Goal: Task Accomplishment & Management: Complete application form

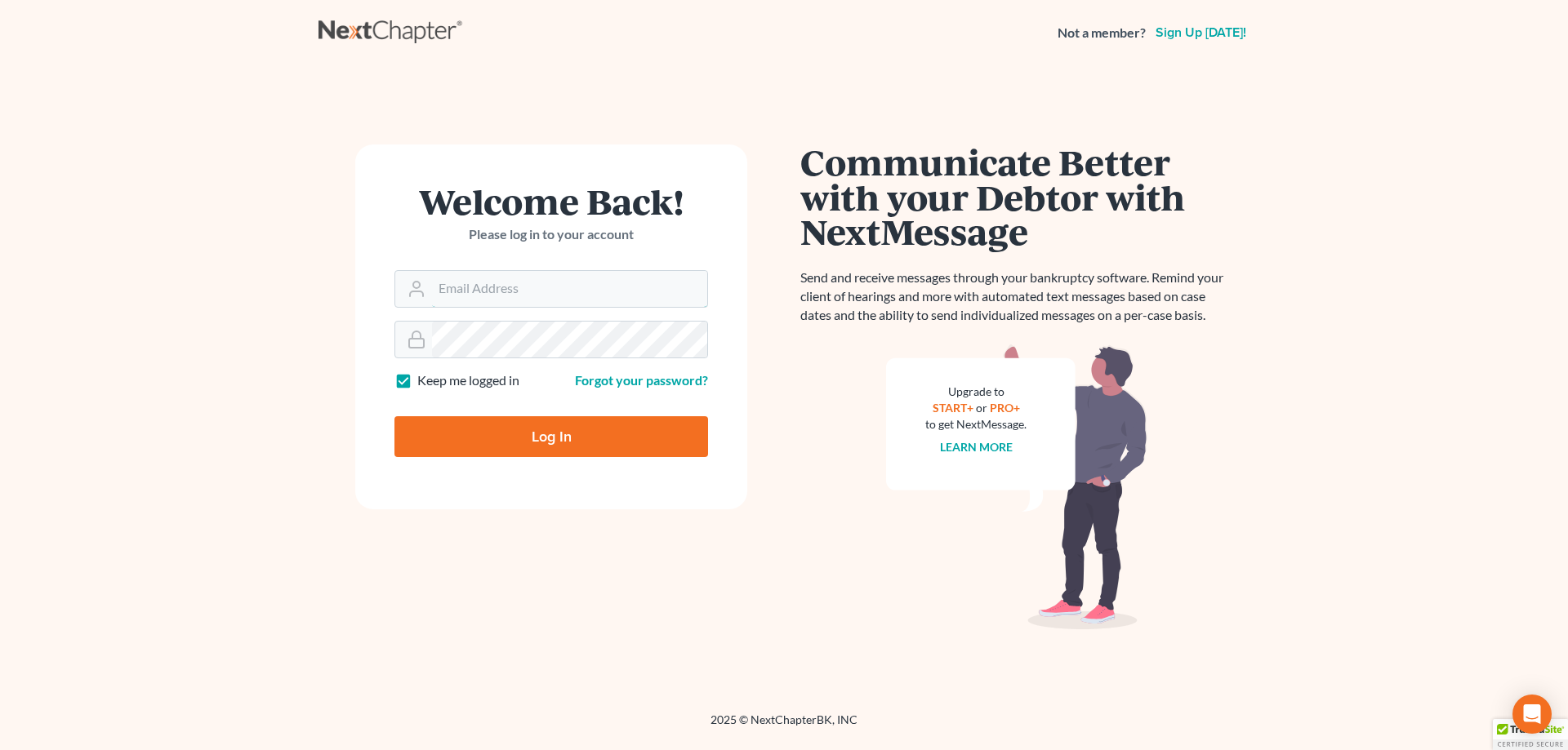
type input "[EMAIL_ADDRESS][DOMAIN_NAME]"
click at [590, 429] on input "Log In" at bounding box center [551, 436] width 314 height 41
type input "Thinking..."
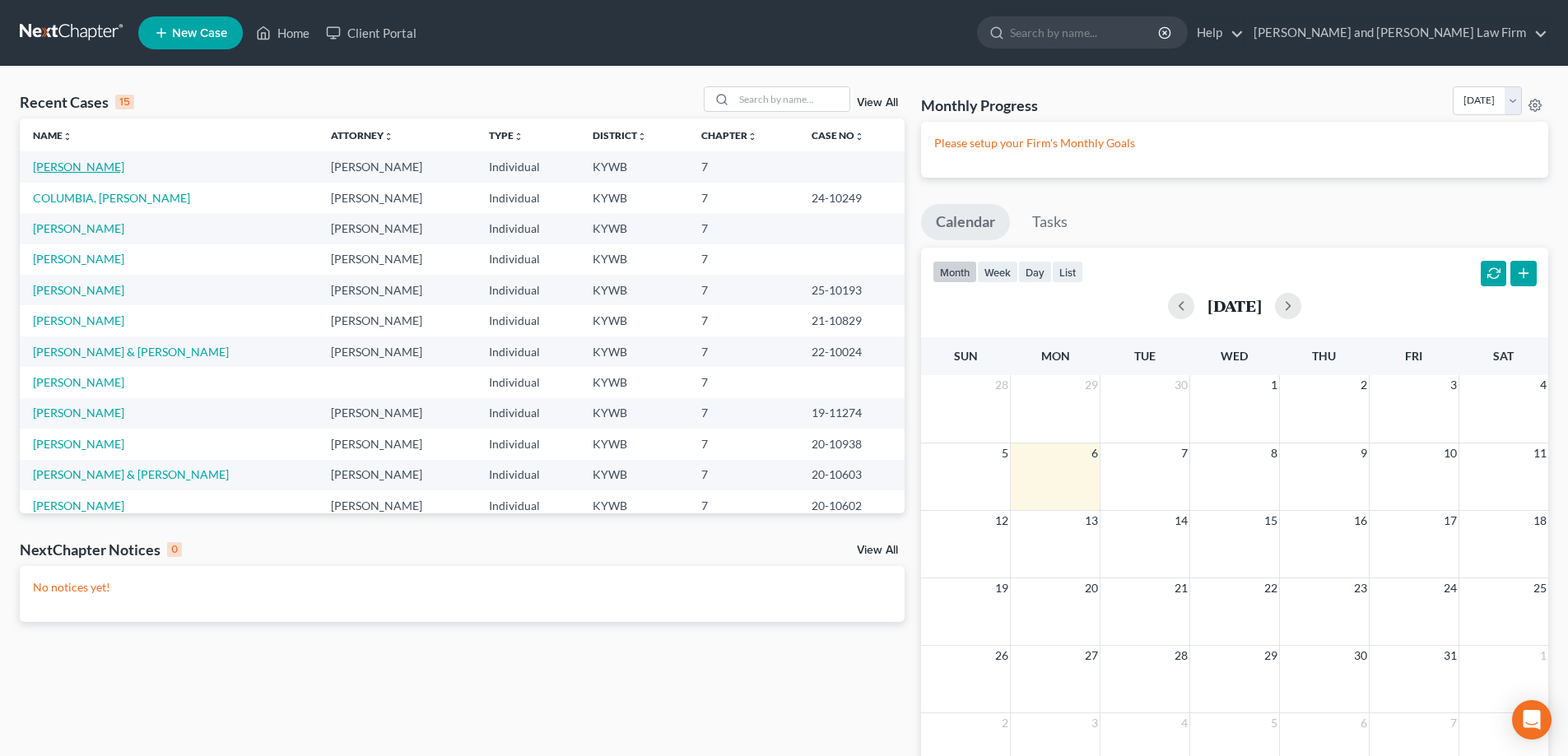
click at [58, 164] on link "PRIDDY, DANNY" at bounding box center [78, 167] width 92 height 14
select select "10"
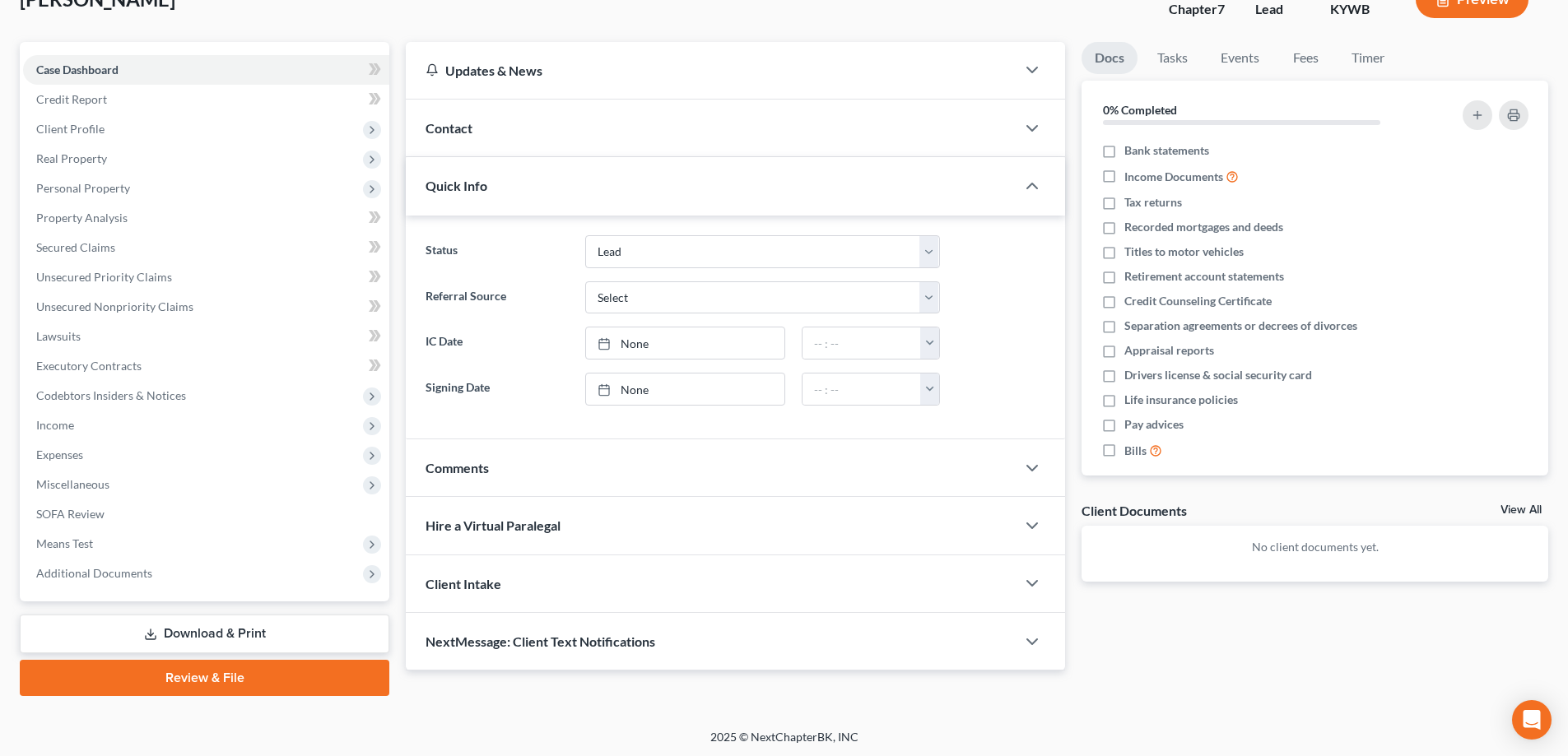
scroll to position [118, 0]
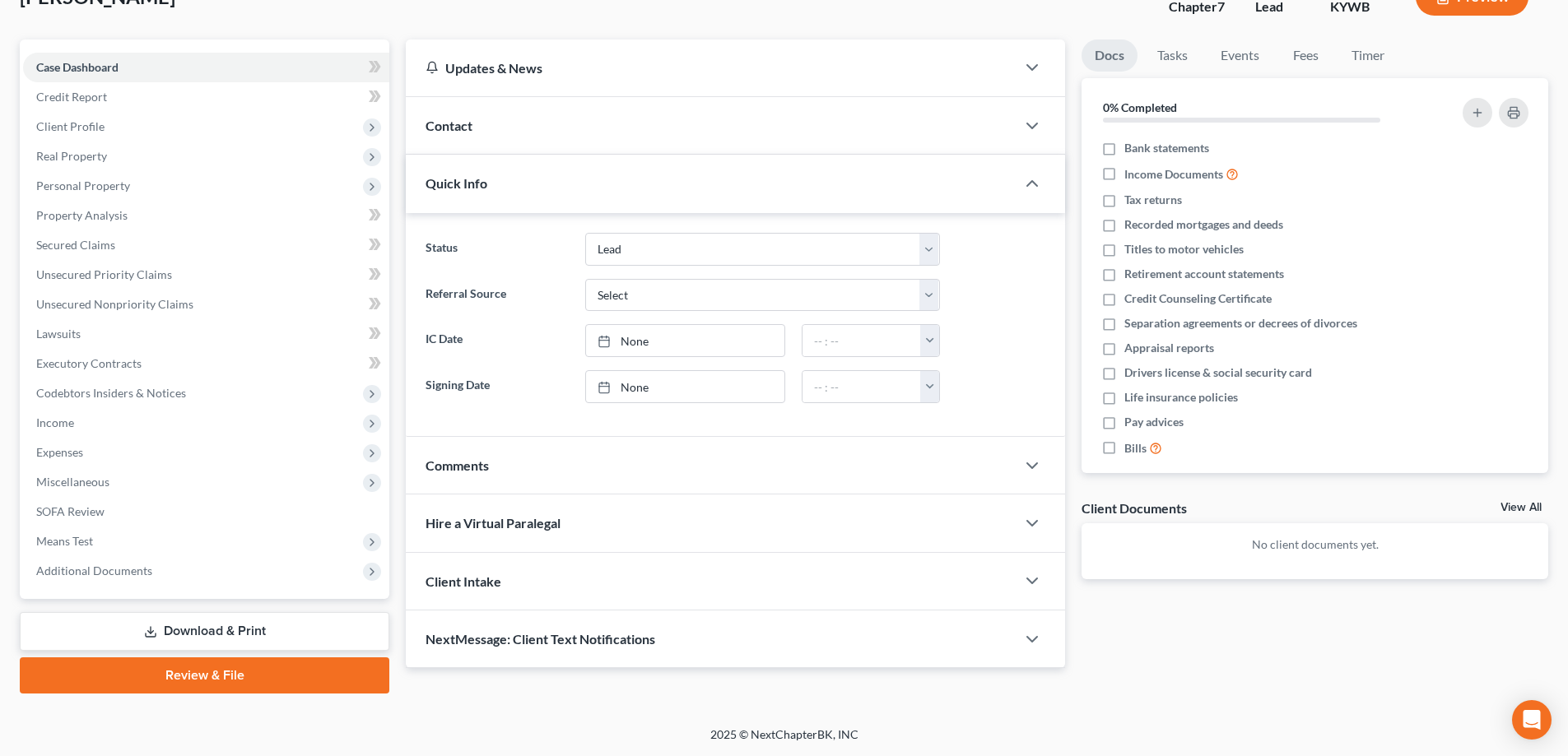
click at [232, 679] on link "Review & File" at bounding box center [204, 675] width 370 height 37
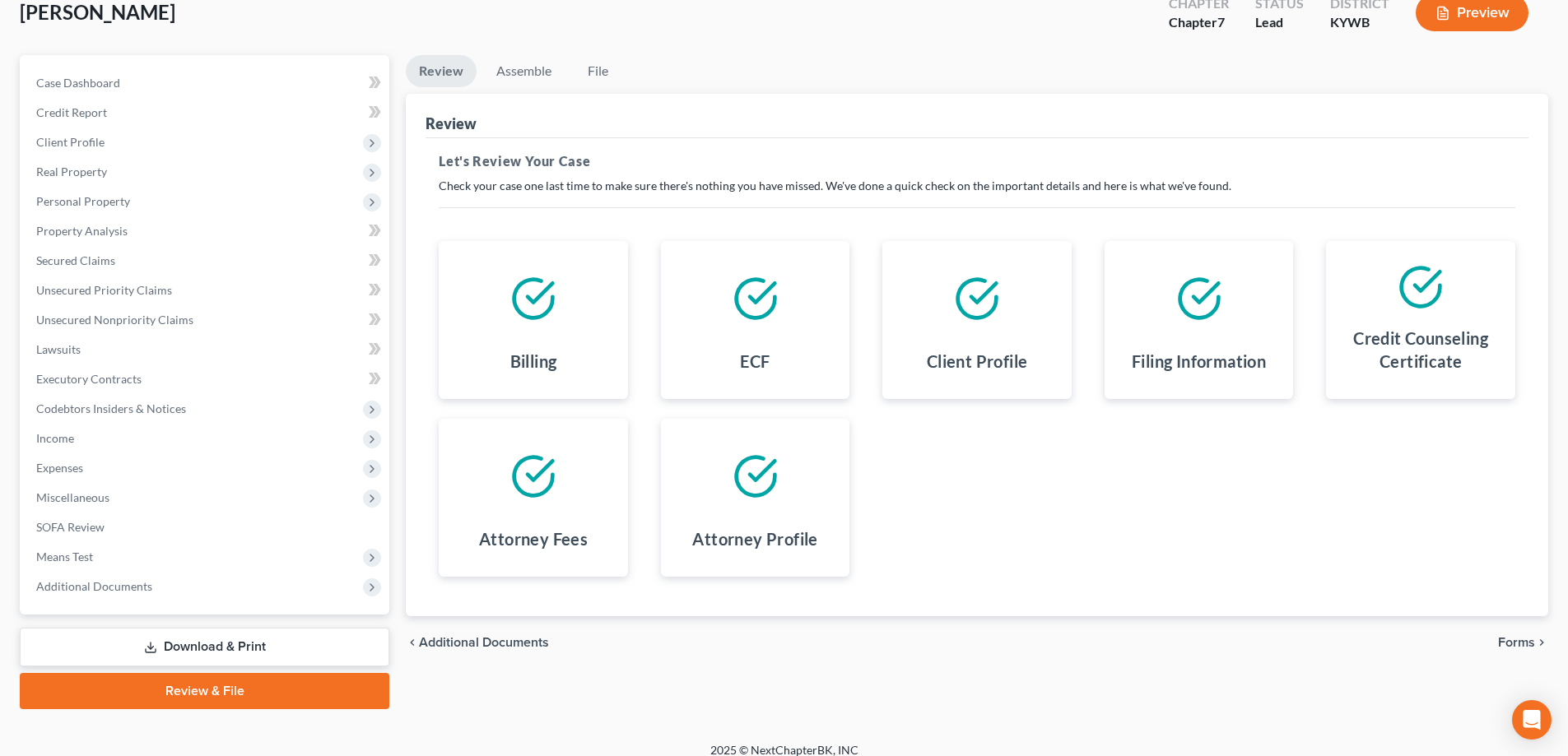
scroll to position [118, 0]
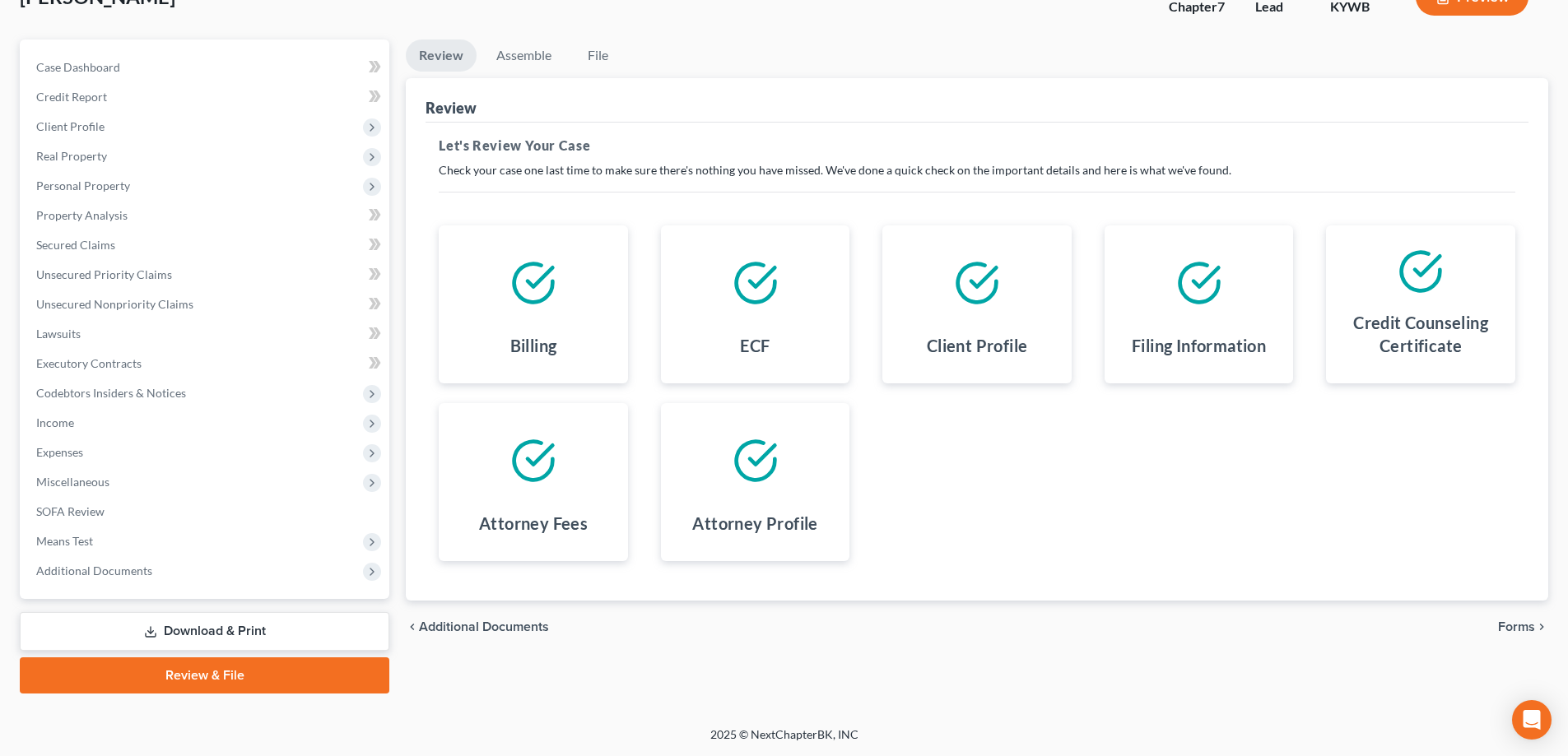
click at [1519, 631] on span "Forms" at bounding box center [1517, 627] width 37 height 13
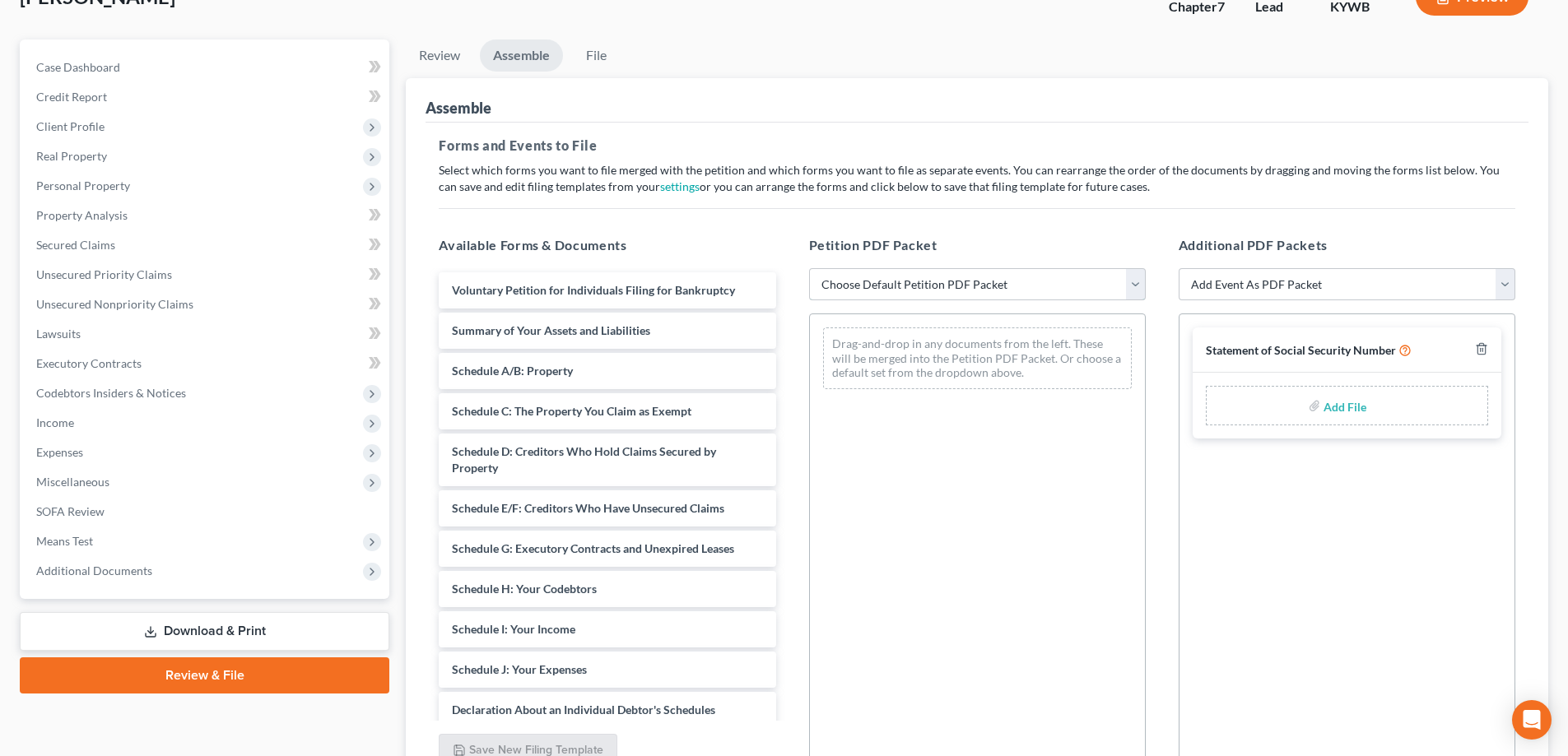
click at [897, 288] on select "Choose Default Petition PDF Packet Emergency Filing (Voluntary Petition and Cre…" at bounding box center [977, 284] width 337 height 33
click at [809, 268] on select "Choose Default Petition PDF Packet Emergency Filing (Voluntary Petition and Cre…" at bounding box center [977, 284] width 337 height 33
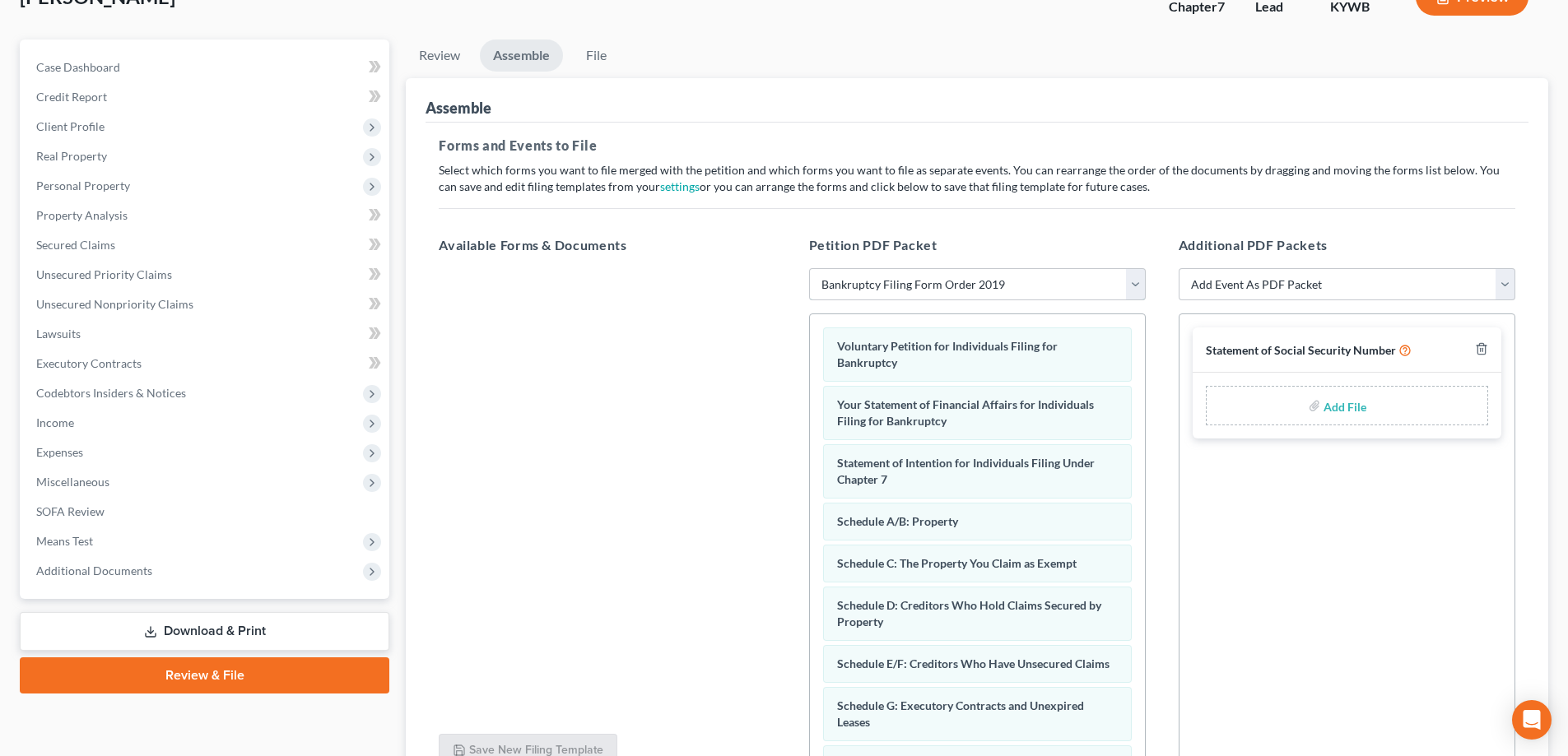
click at [912, 288] on select "Choose Default Petition PDF Packet Emergency Filing (Voluntary Petition and Cre…" at bounding box center [977, 284] width 337 height 33
click at [809, 268] on select "Choose Default Petition PDF Packet Emergency Filing (Voluntary Petition and Cre…" at bounding box center [977, 284] width 337 height 33
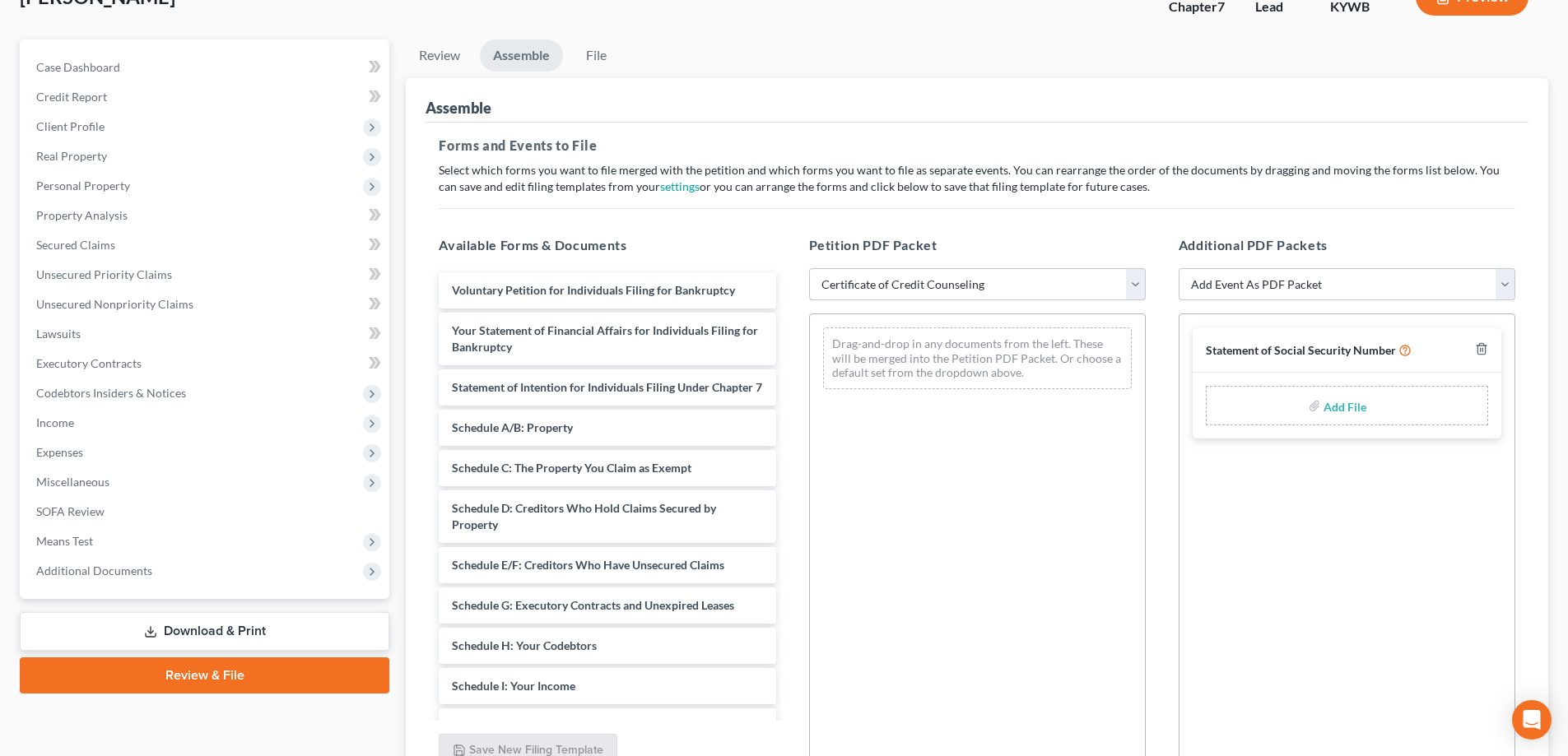
click at [910, 291] on select "Choose Default Petition PDF Packet Emergency Filing (Voluntary Petition and Cre…" at bounding box center [977, 284] width 337 height 33
select select "4"
click at [809, 268] on select "Choose Default Petition PDF Packet Emergency Filing (Voluntary Petition and Cre…" at bounding box center [977, 284] width 337 height 33
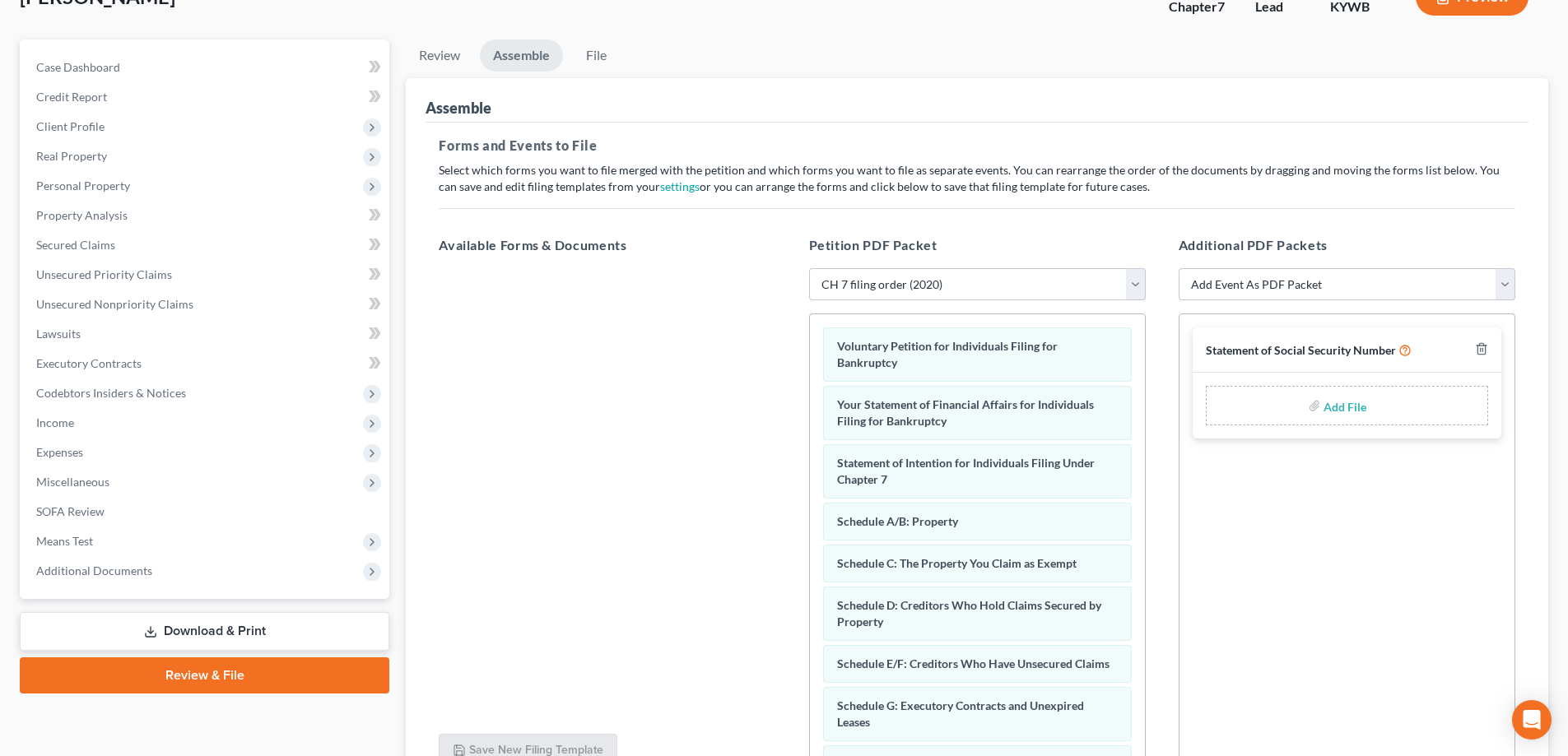
click at [1284, 407] on div "Add File" at bounding box center [1347, 405] width 282 height 39
click at [1337, 413] on input "file" at bounding box center [1343, 405] width 39 height 29
type input "C:\fakepath\Social Security Form.pdf"
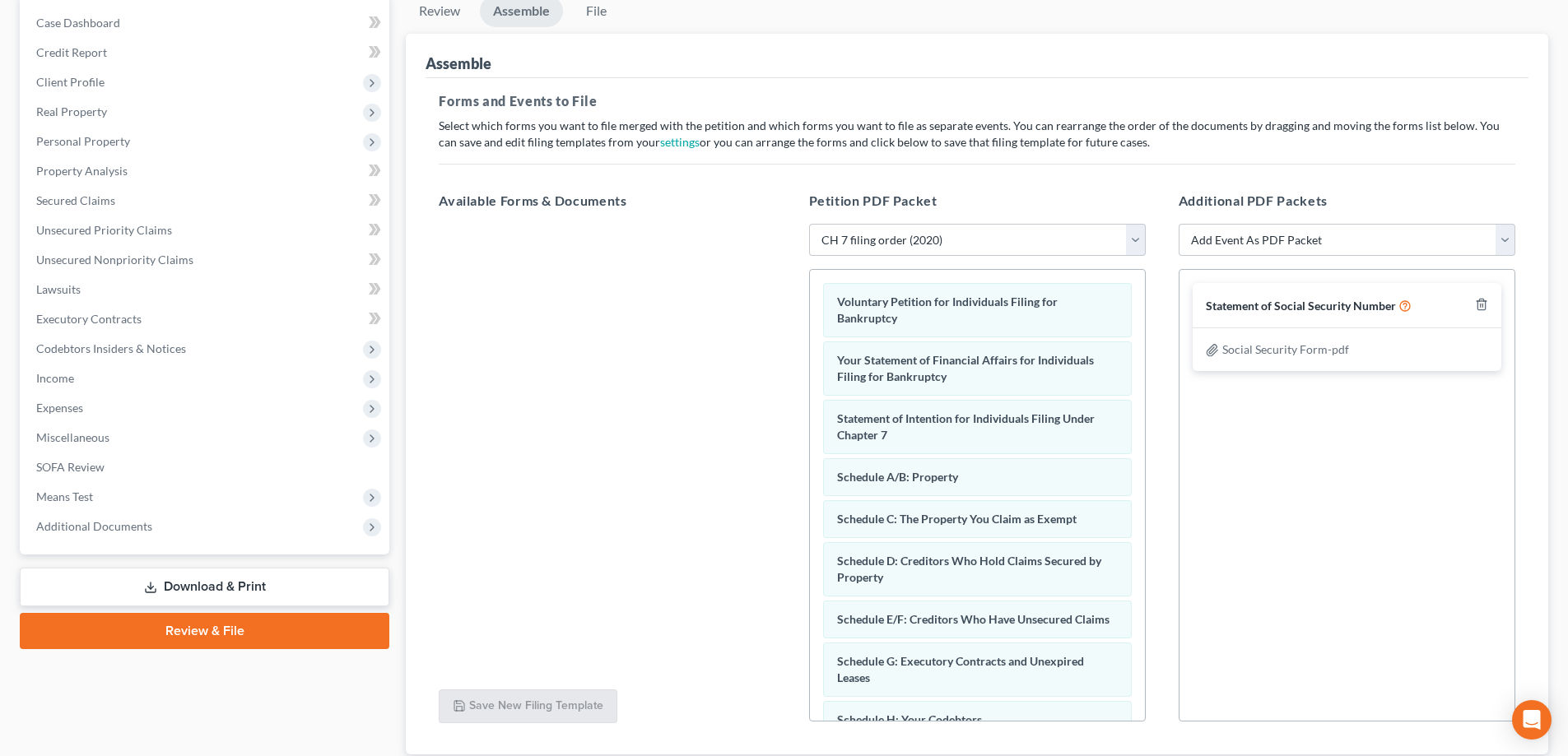
scroll to position [276, 0]
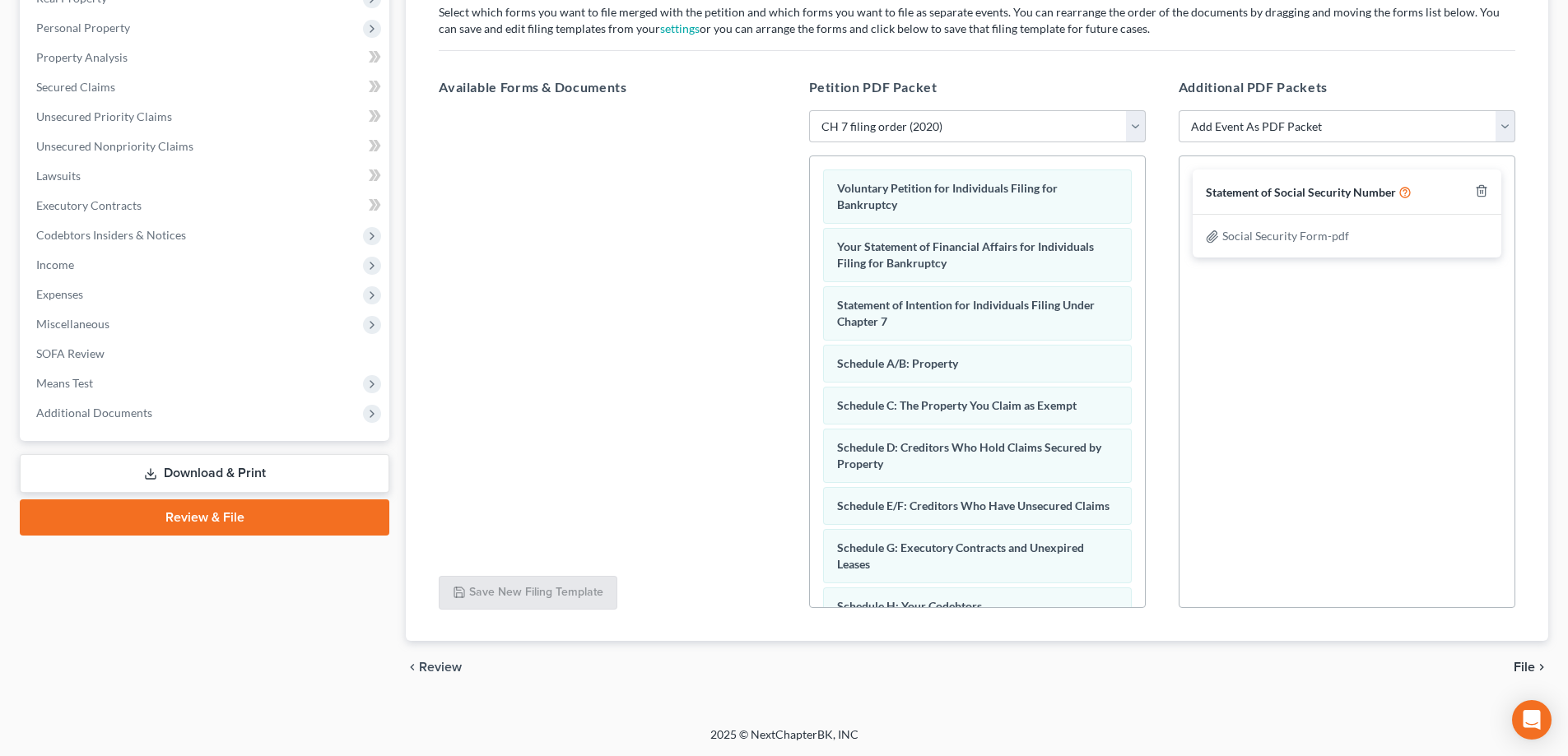
click at [1522, 671] on span "File" at bounding box center [1524, 667] width 21 height 13
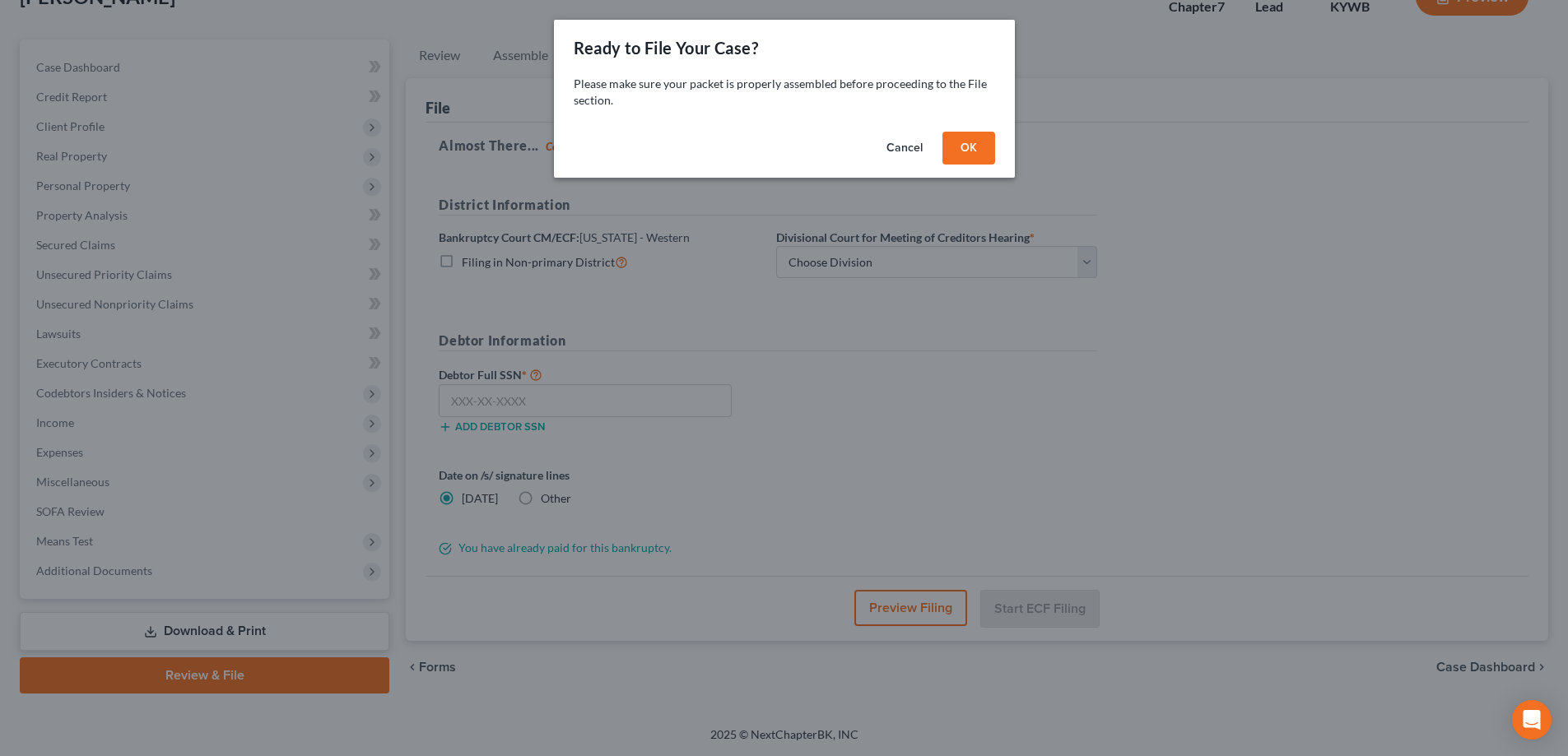
scroll to position [118, 0]
click at [982, 149] on button "OK" at bounding box center [974, 148] width 53 height 33
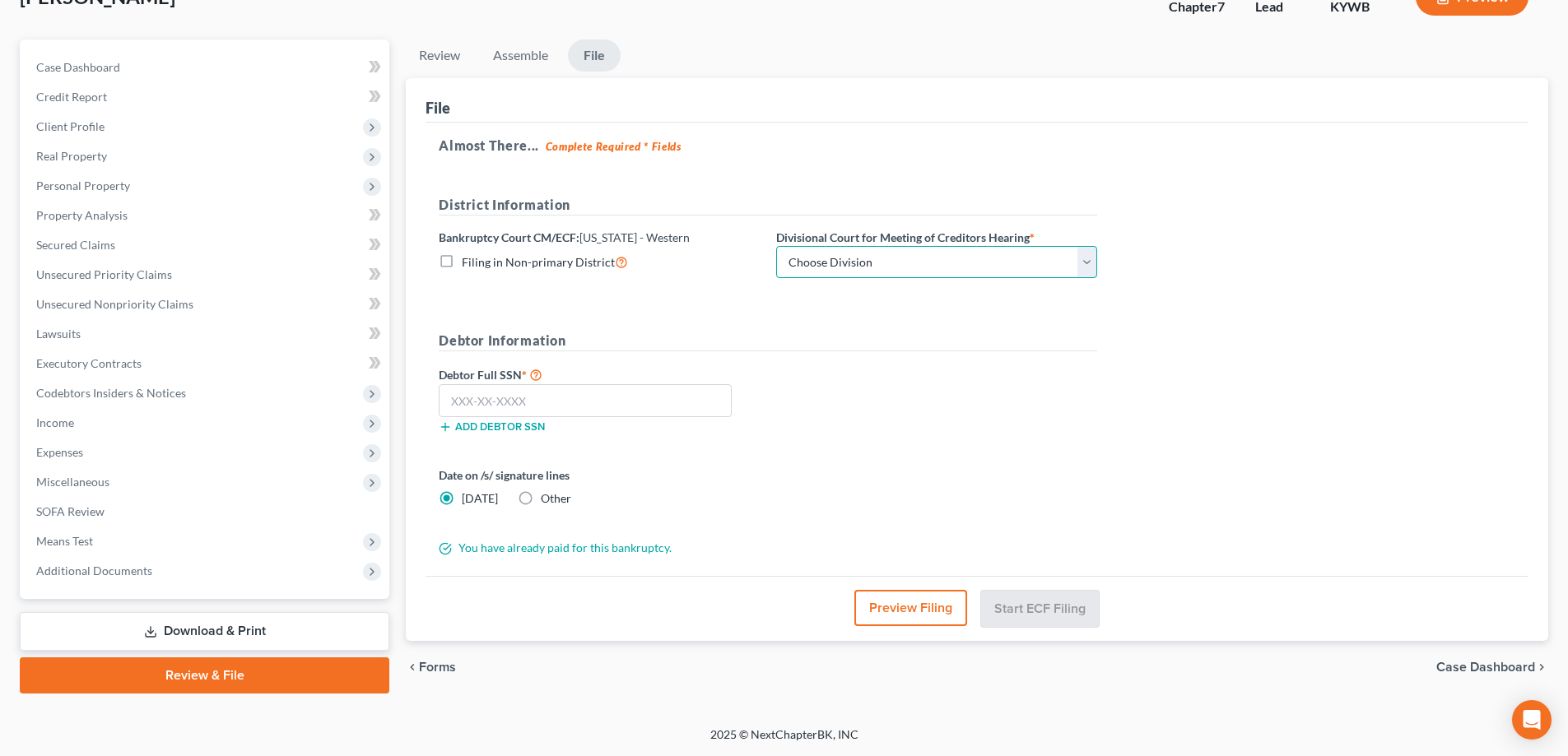
click at [820, 267] on select "Choose Division Bowling Green Louisville Owensboro Paducah" at bounding box center [936, 262] width 321 height 33
select select "0"
click at [776, 246] on select "Choose Division Bowling Green Louisville Owensboro Paducah" at bounding box center [936, 262] width 321 height 33
click at [459, 399] on input "text" at bounding box center [584, 400] width 293 height 33
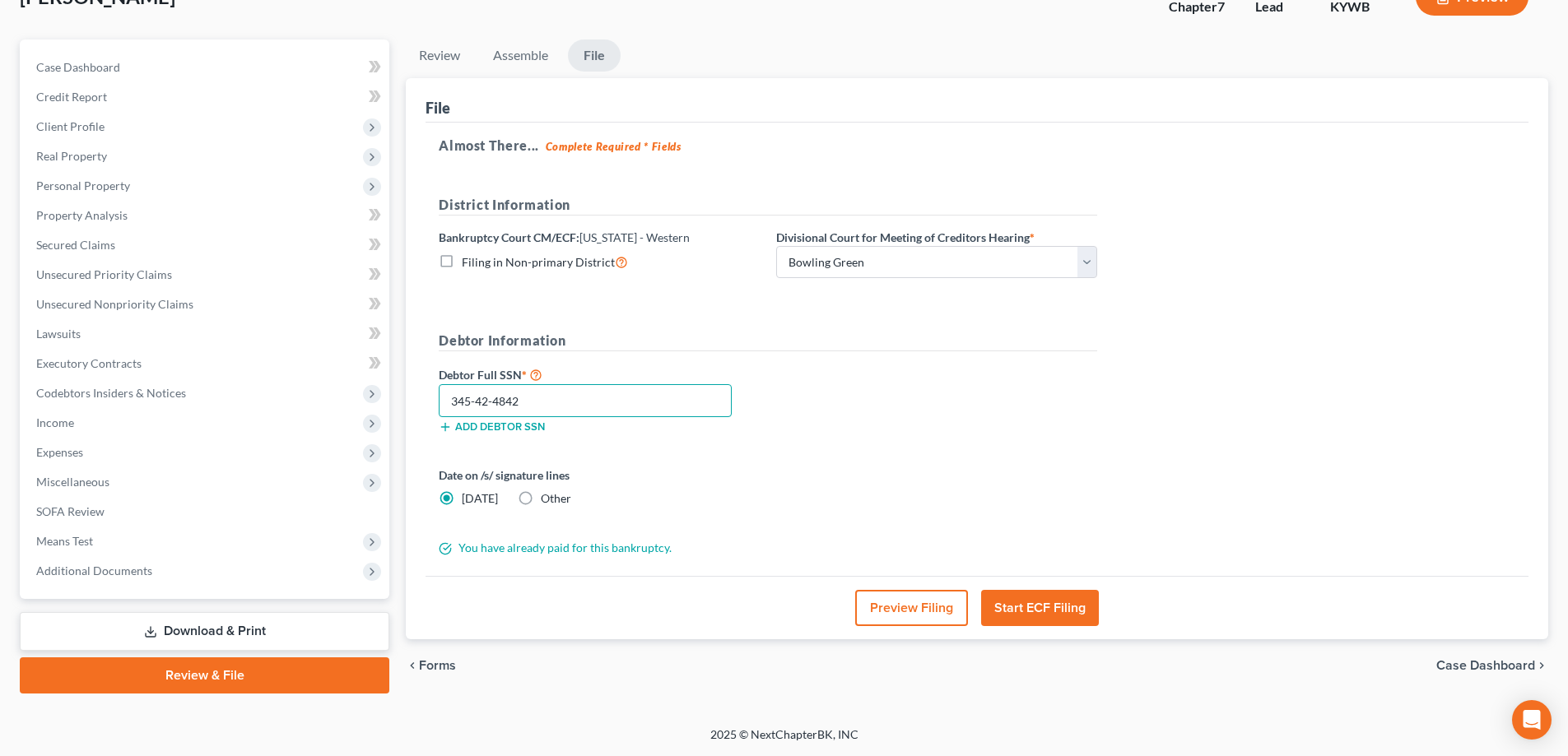
type input "345-42-4842"
click at [1049, 601] on button "Start ECF Filing" at bounding box center [1040, 607] width 118 height 37
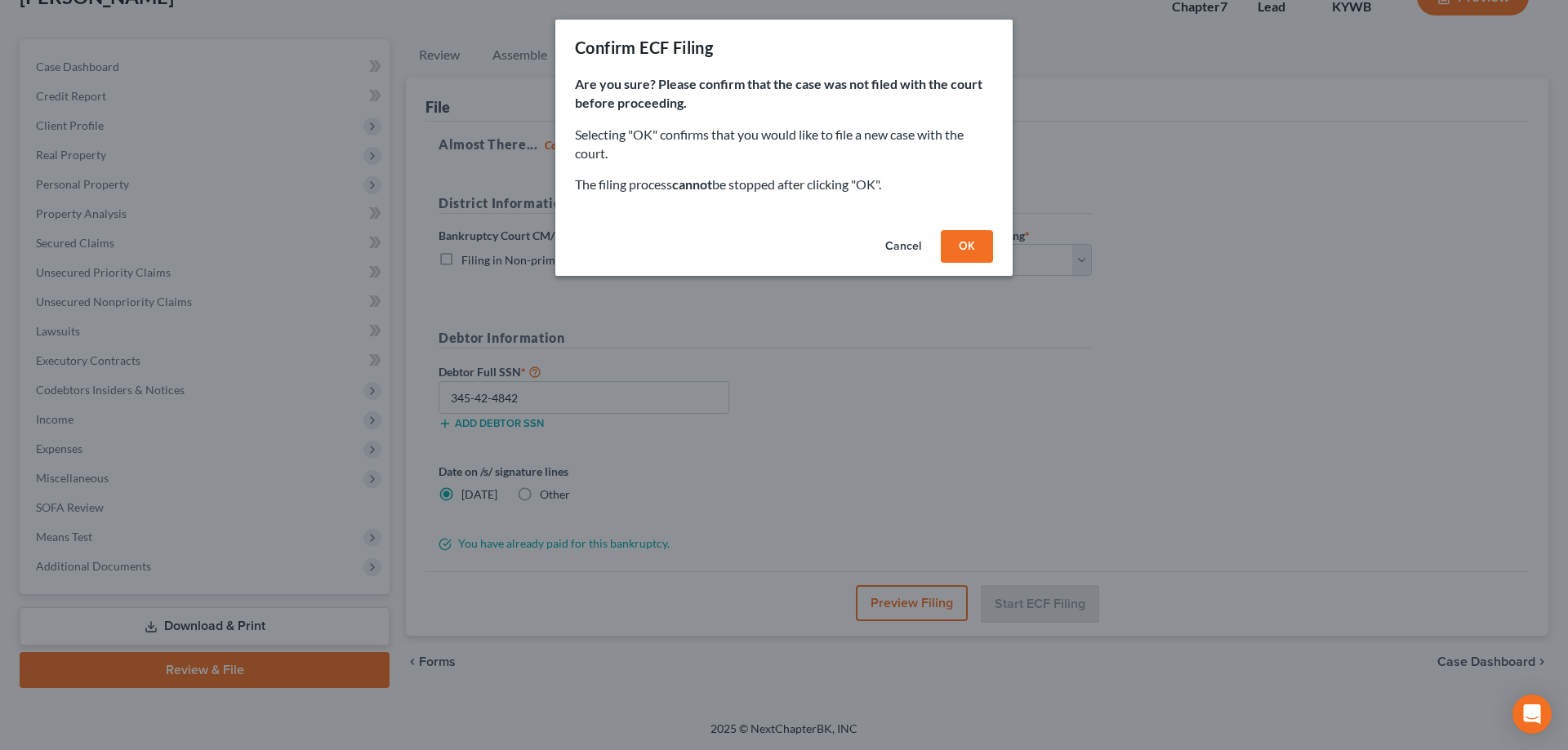
click at [983, 250] on button "OK" at bounding box center [966, 246] width 52 height 33
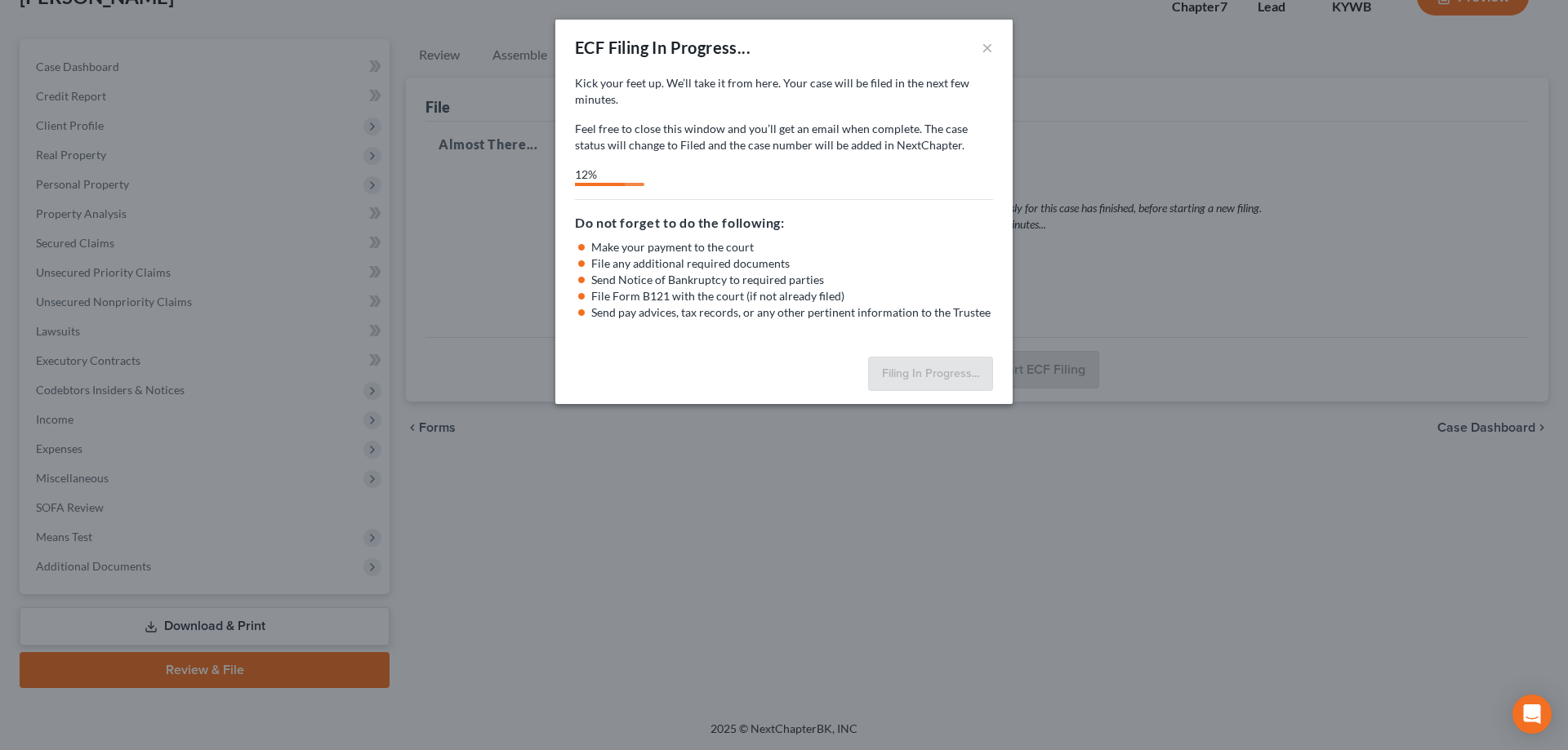
select select "0"
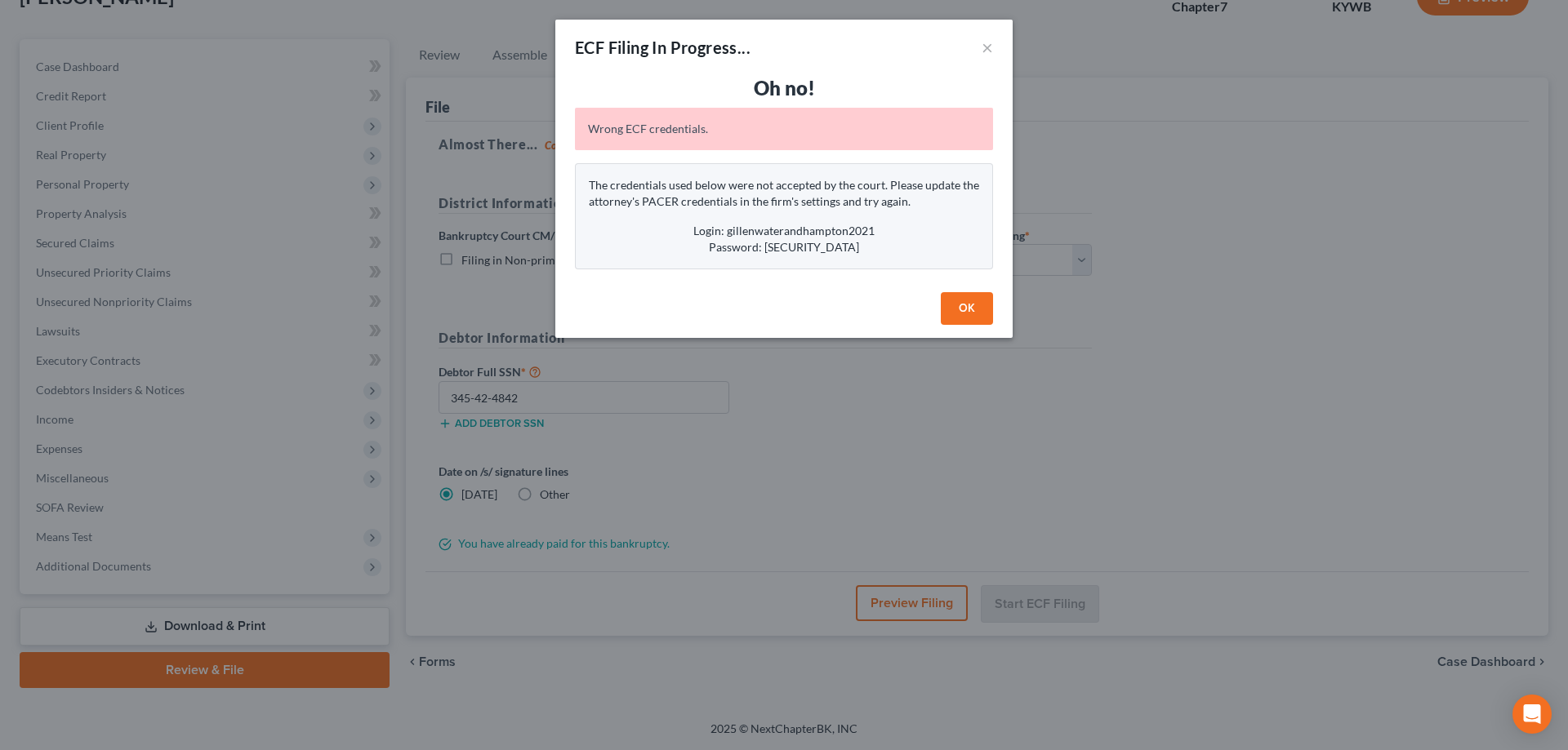
click at [945, 316] on button "OK" at bounding box center [966, 308] width 52 height 33
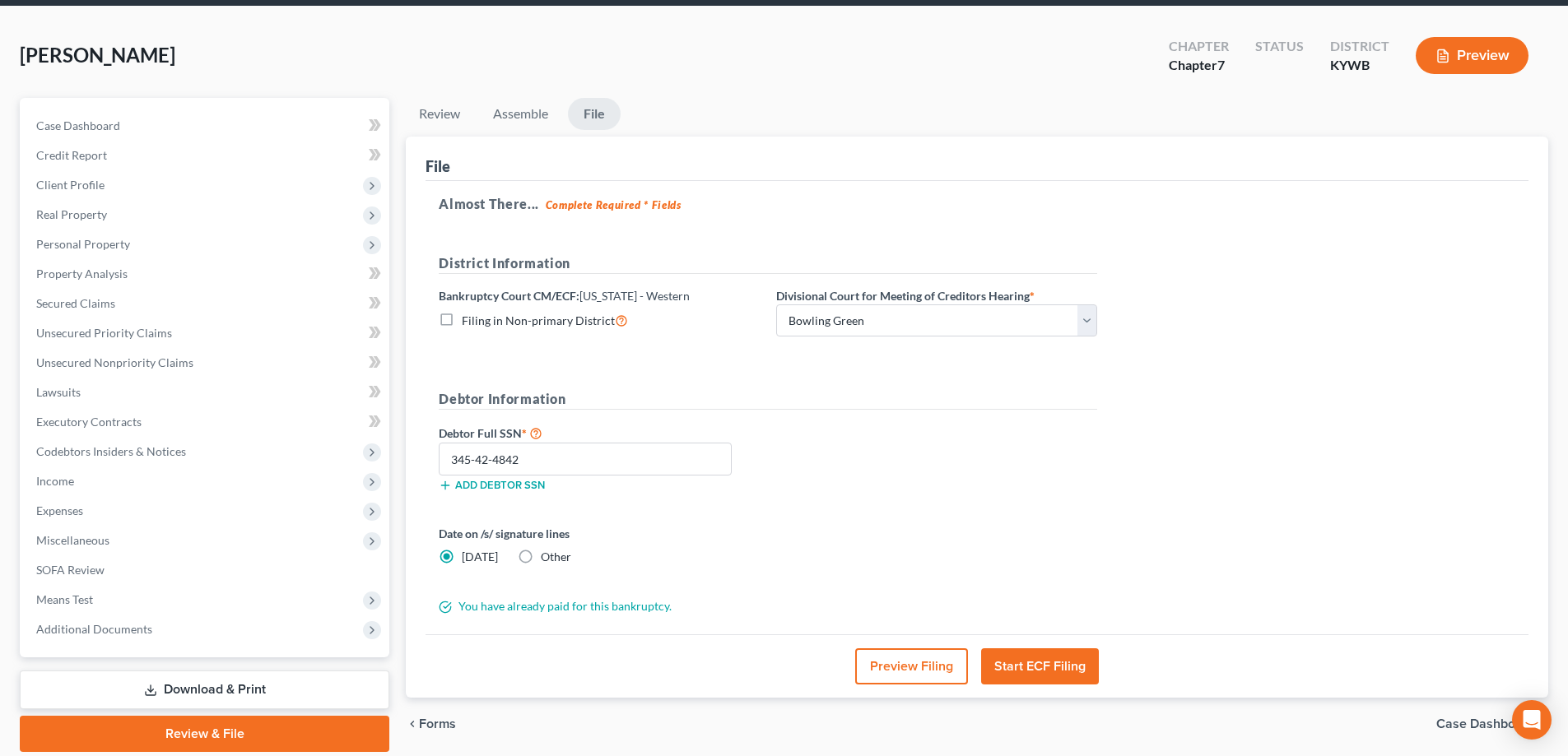
scroll to position [0, 0]
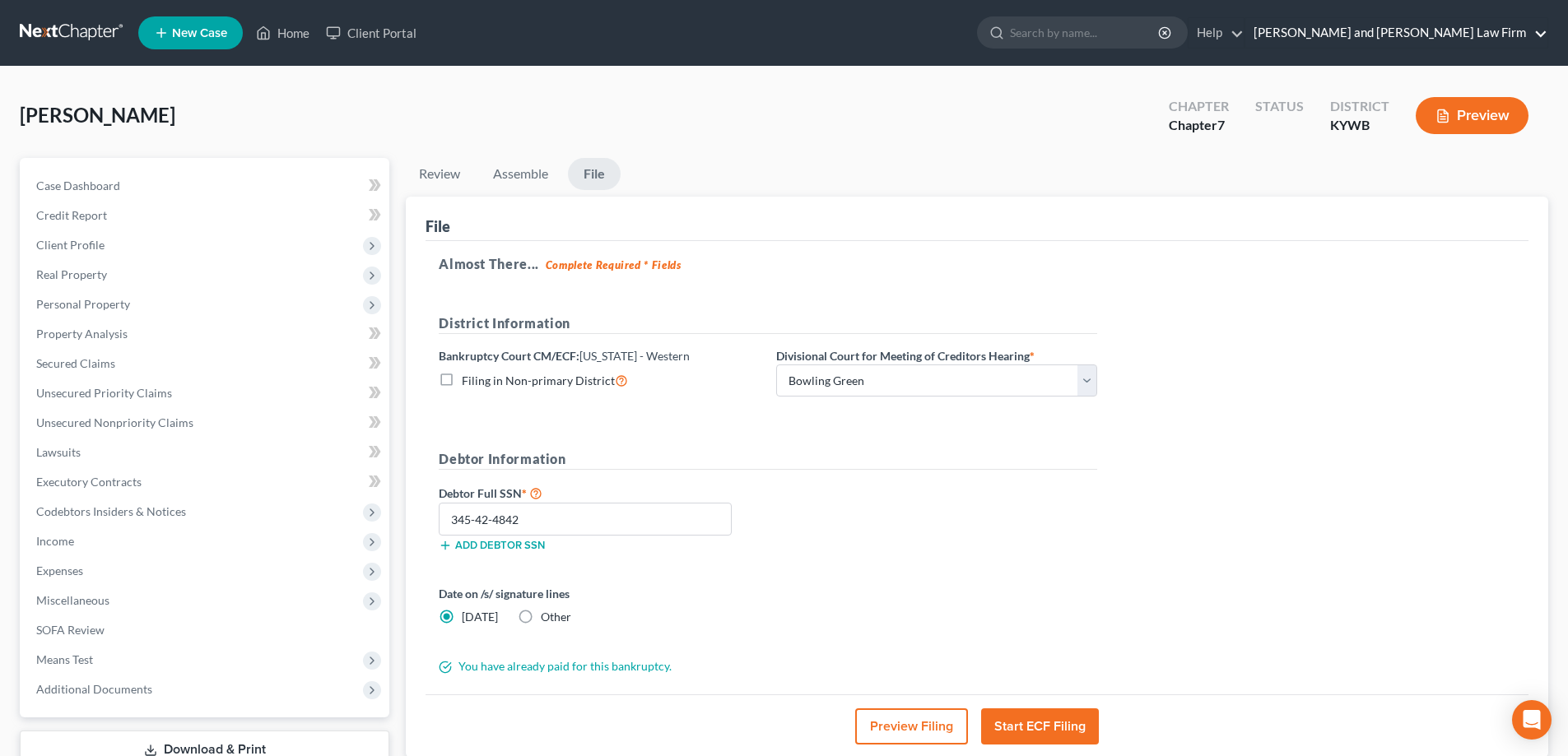
click at [1415, 37] on link "Gillenwater and Hampton Law Firm" at bounding box center [1396, 32] width 302 height 29
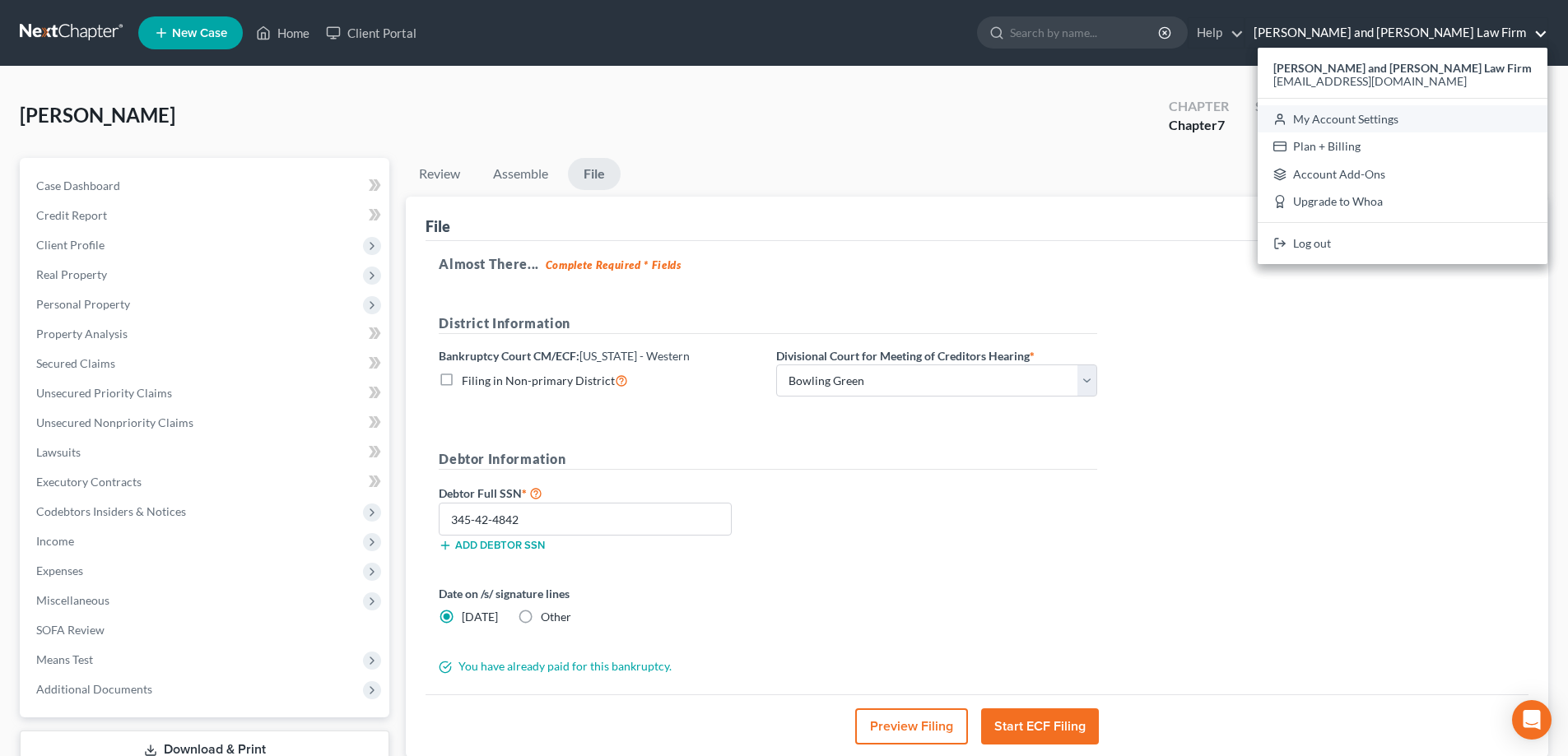
click at [1442, 123] on link "My Account Settings" at bounding box center [1402, 118] width 290 height 28
select select "23"
select select "18"
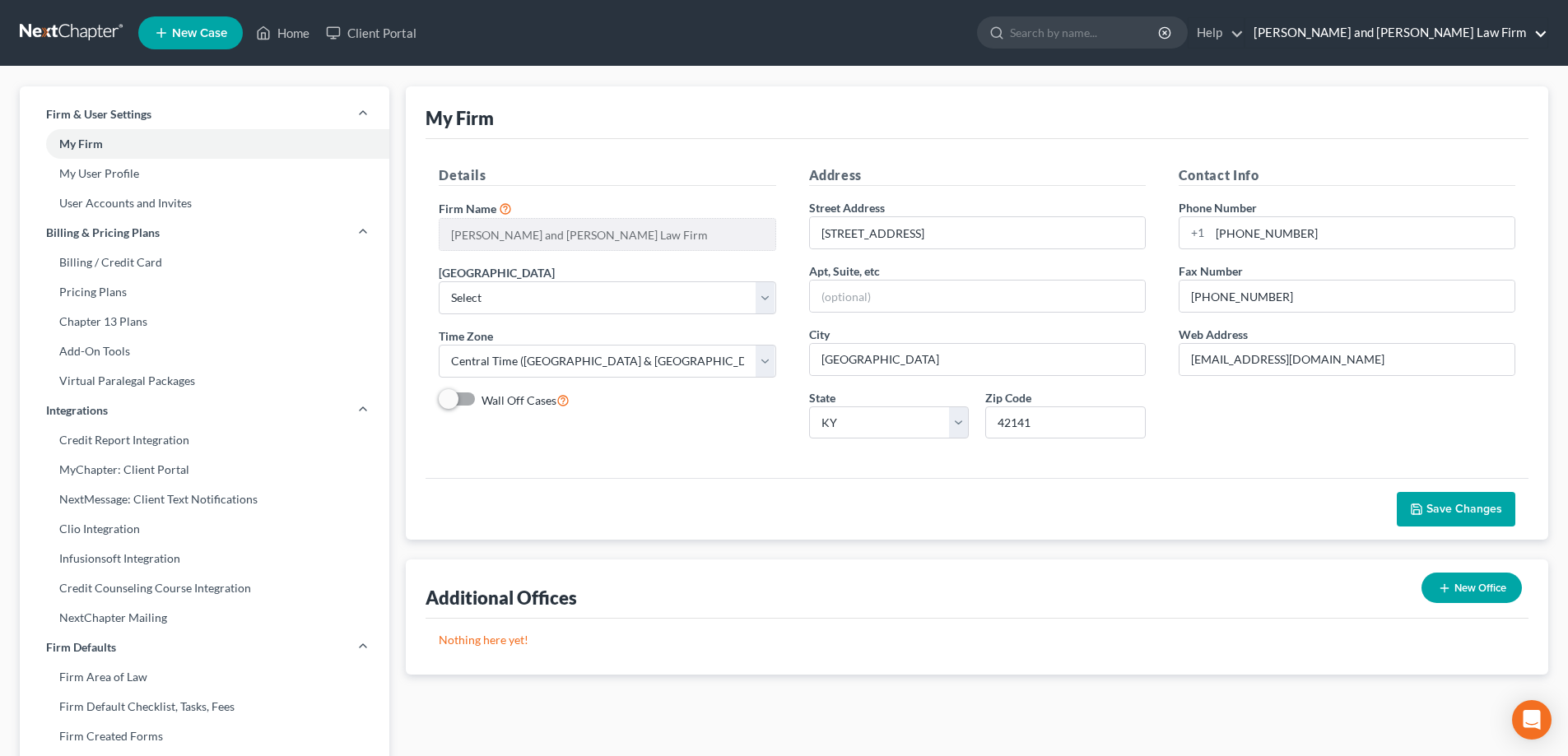
click at [1375, 36] on link "Gillenwater and Hampton Law Firm" at bounding box center [1396, 32] width 302 height 29
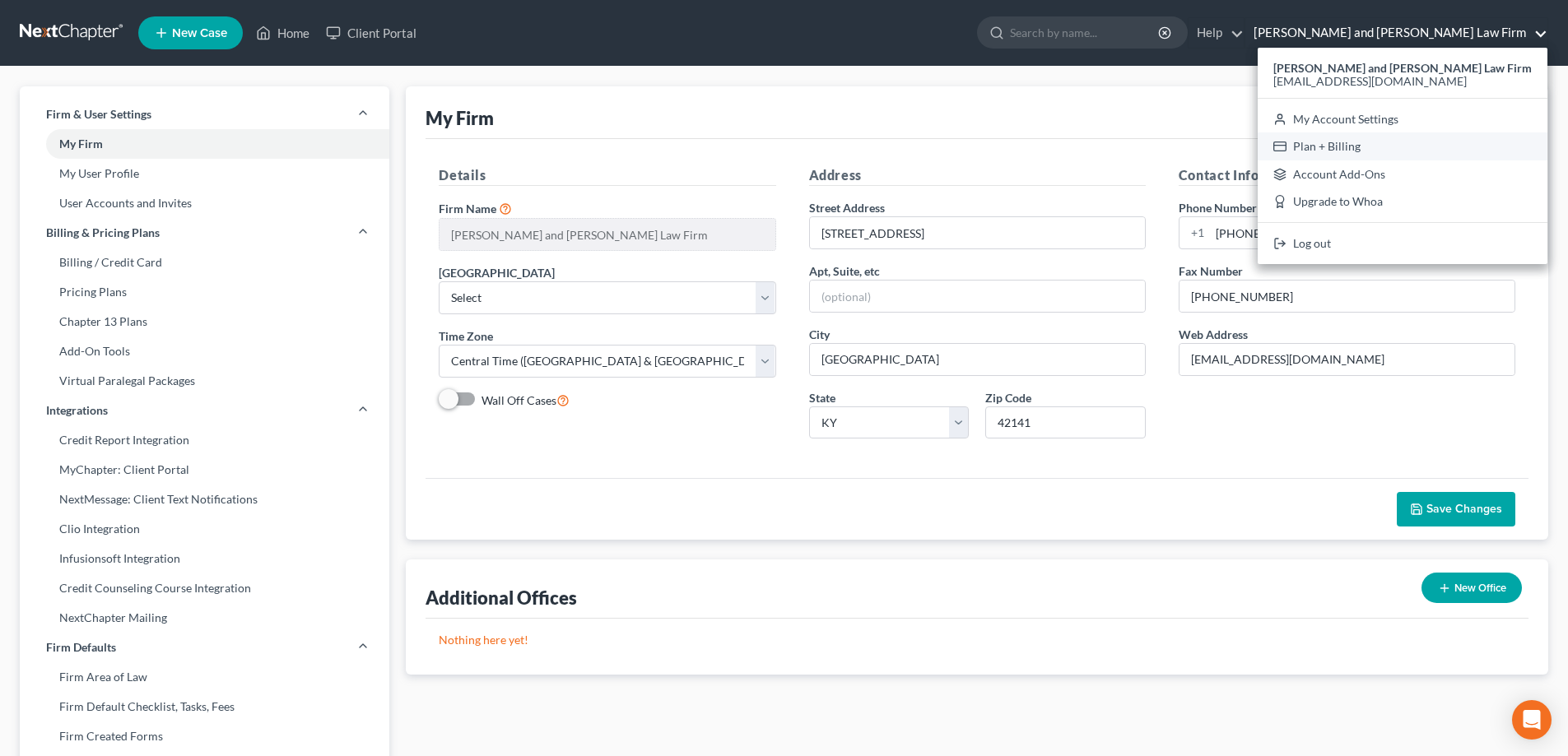
click at [1416, 144] on link "Plan + Billing" at bounding box center [1402, 146] width 290 height 28
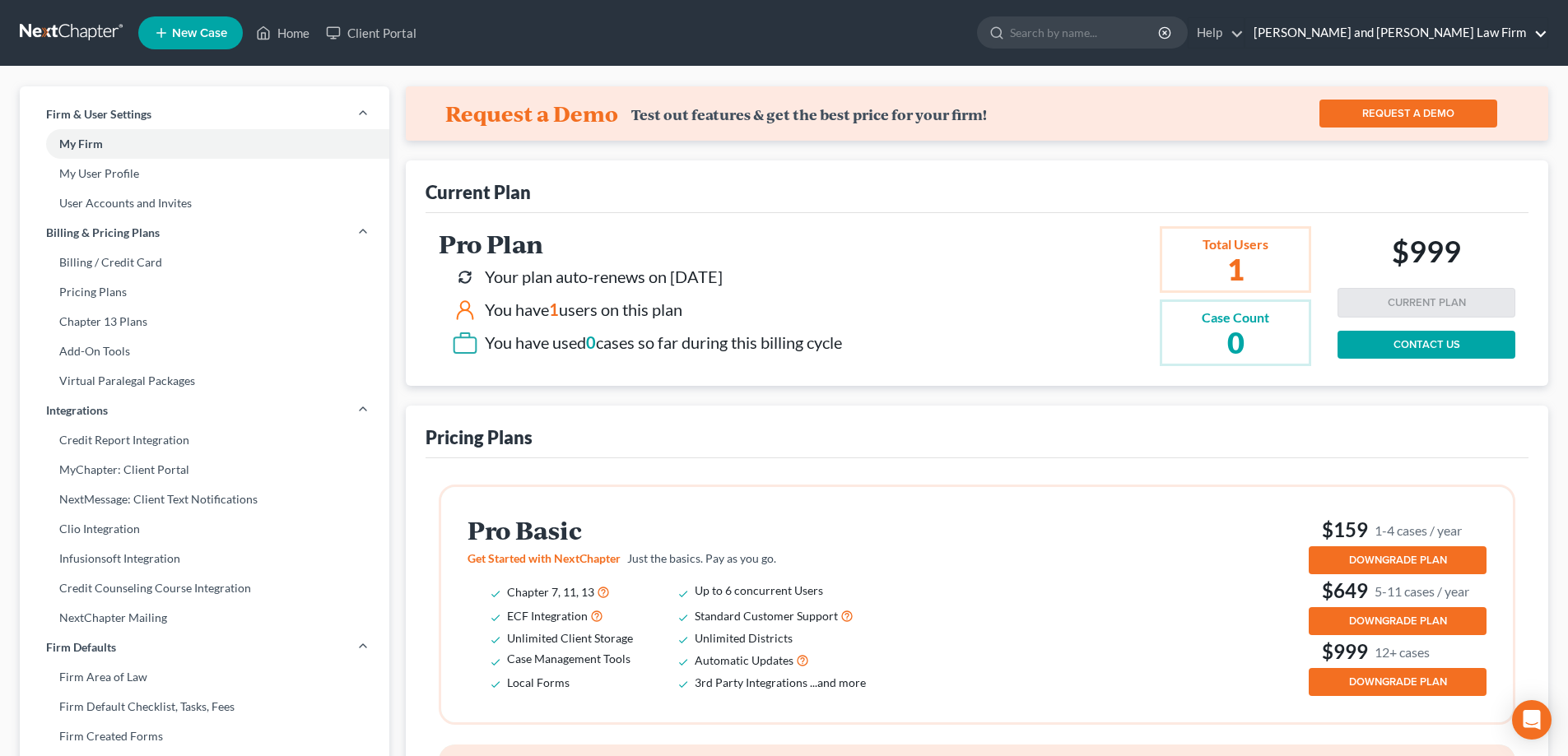
click at [1428, 33] on link "Gillenwater and Hampton Law Firm" at bounding box center [1396, 32] width 302 height 29
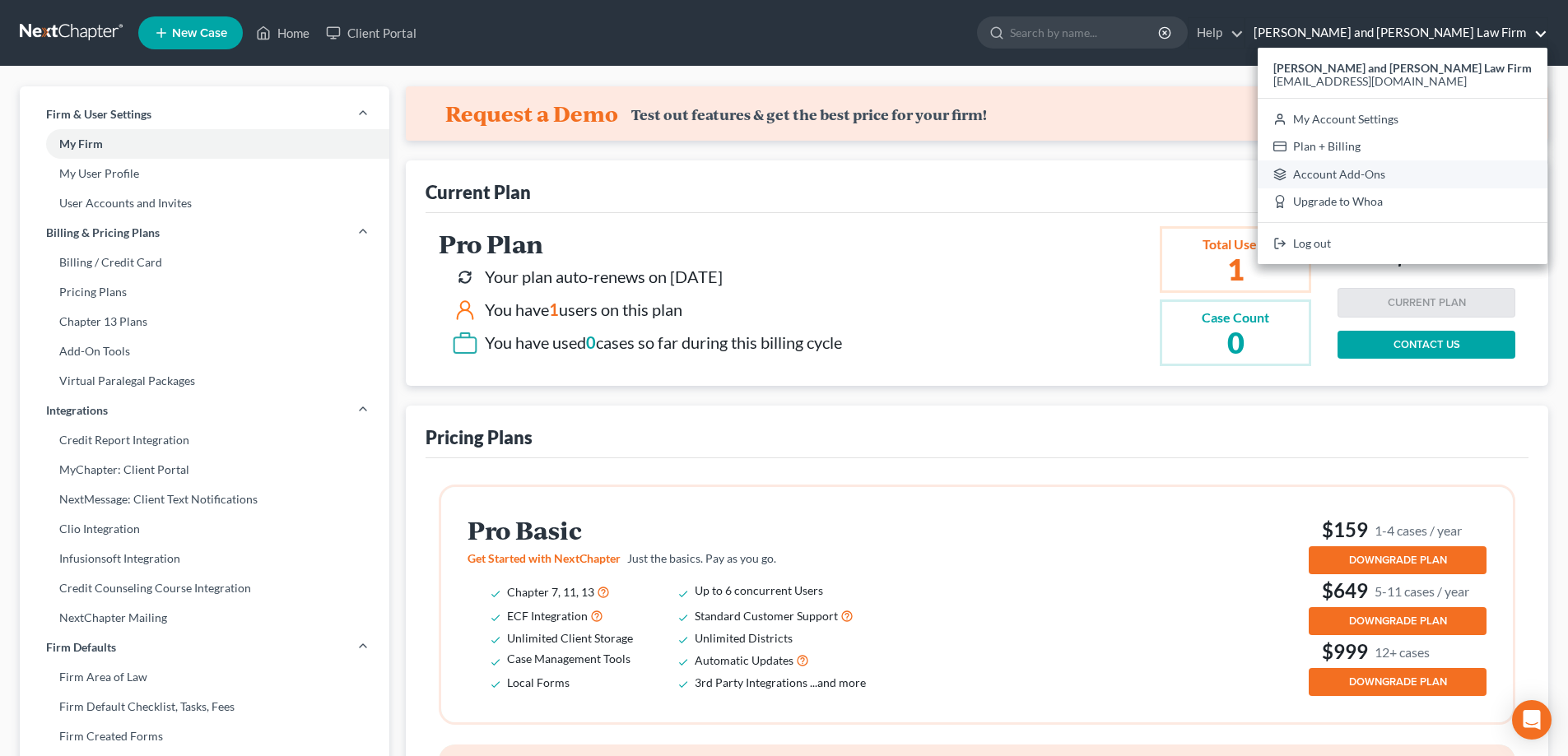
click at [1444, 174] on link "Account Add-Ons" at bounding box center [1402, 174] width 290 height 28
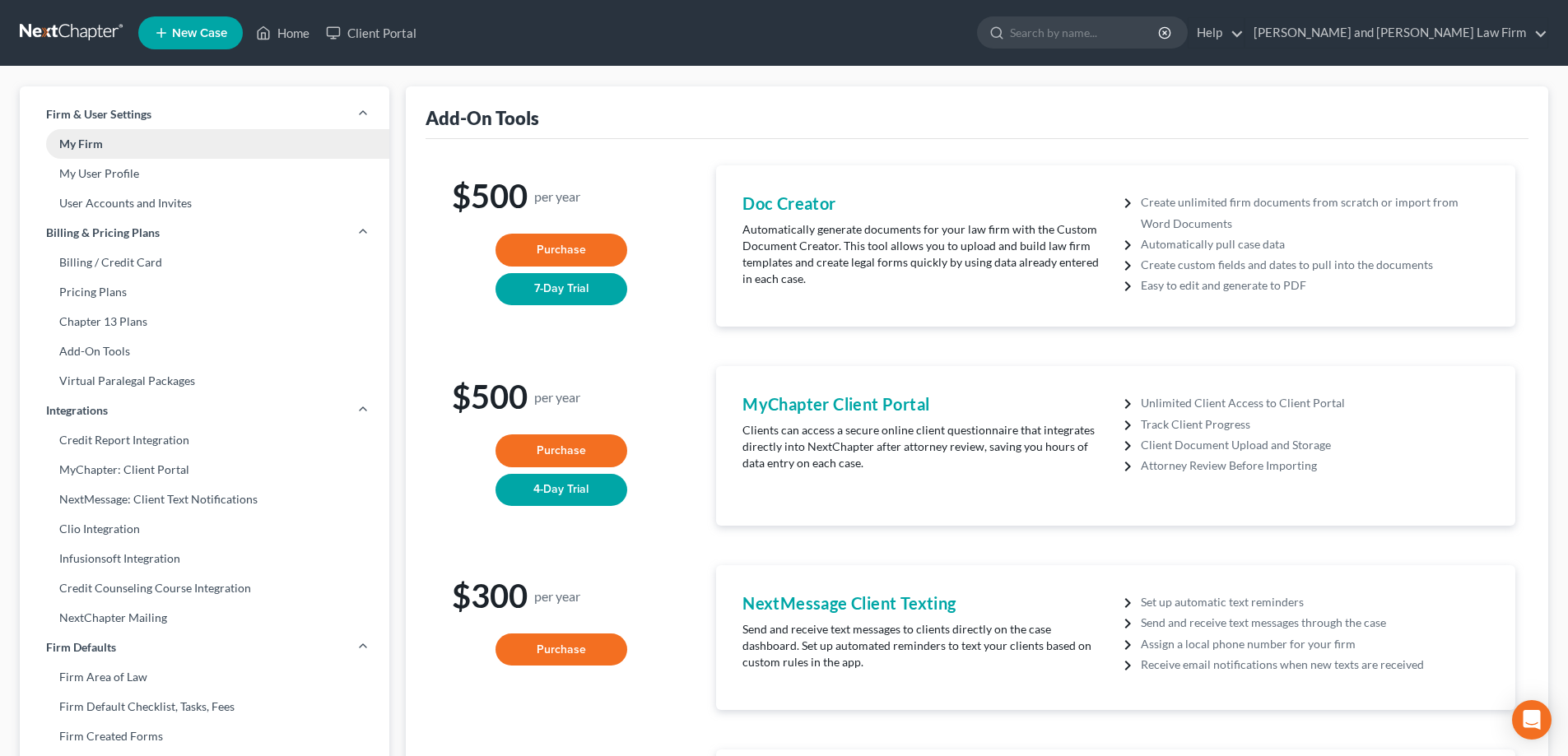
click at [95, 146] on link "My Firm" at bounding box center [204, 143] width 370 height 29
select select "33"
select select "23"
select select "18"
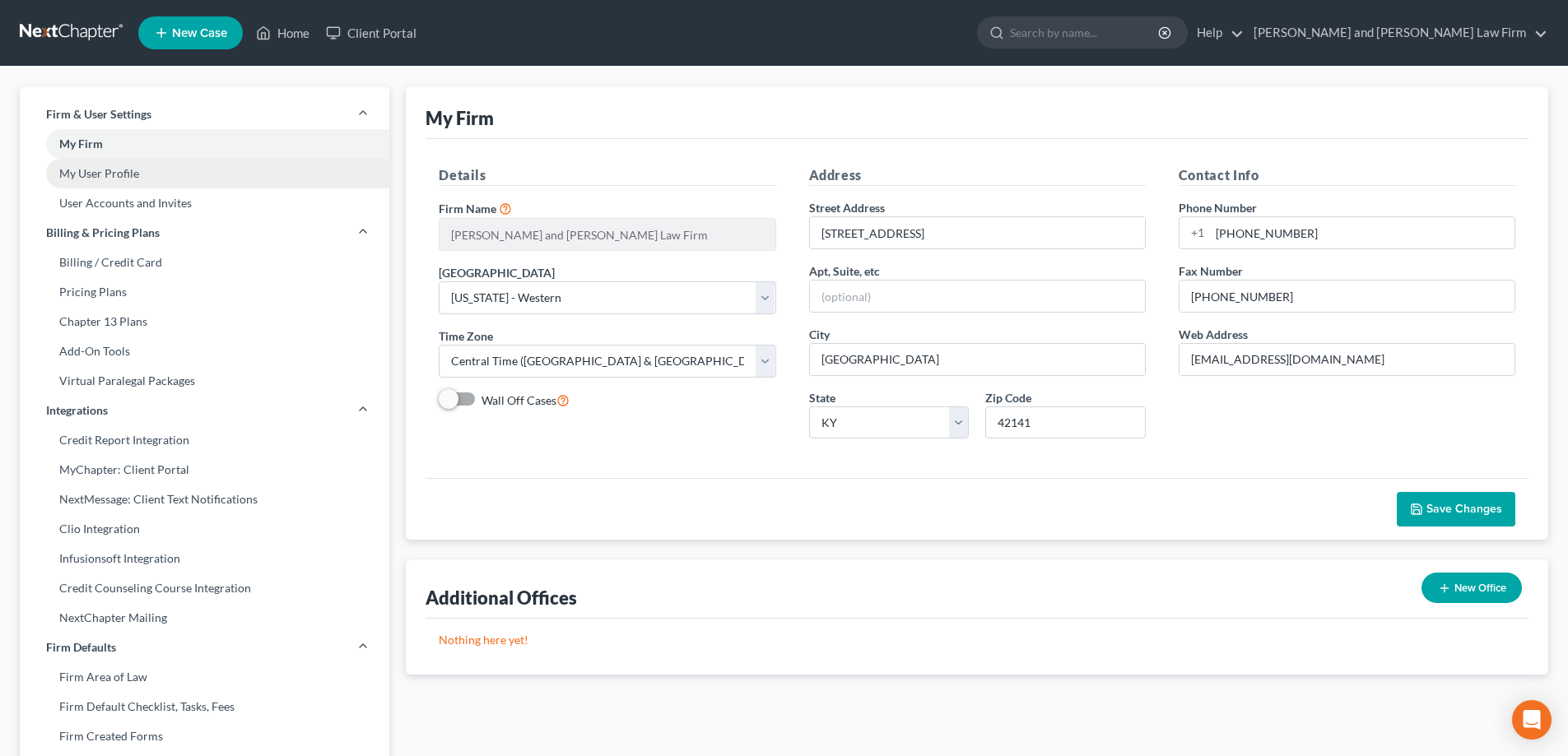
click at [124, 174] on link "My User Profile" at bounding box center [204, 173] width 370 height 29
select select "18"
select select "33"
select select "attorney"
select select "0"
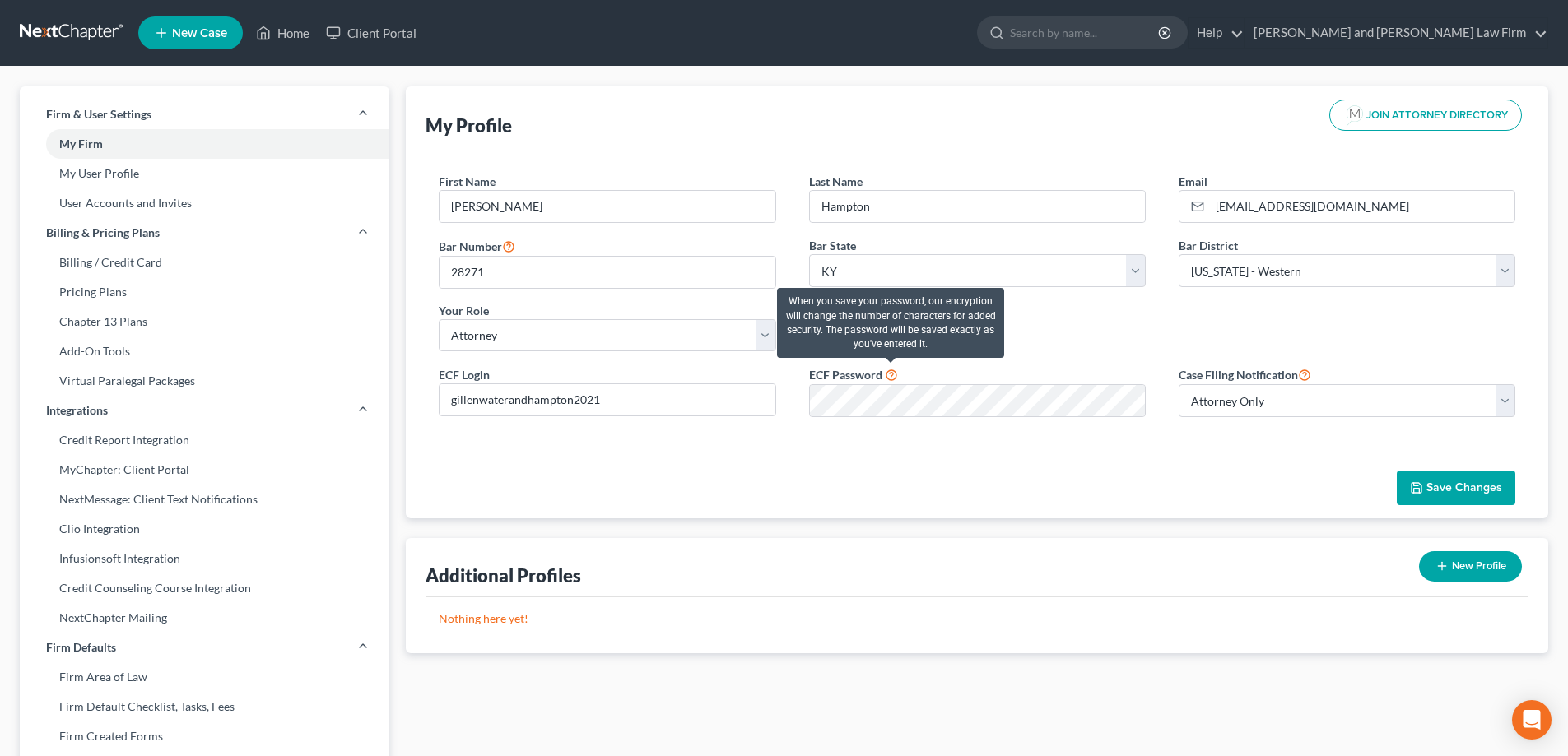
click at [890, 374] on icon at bounding box center [891, 374] width 13 height 16
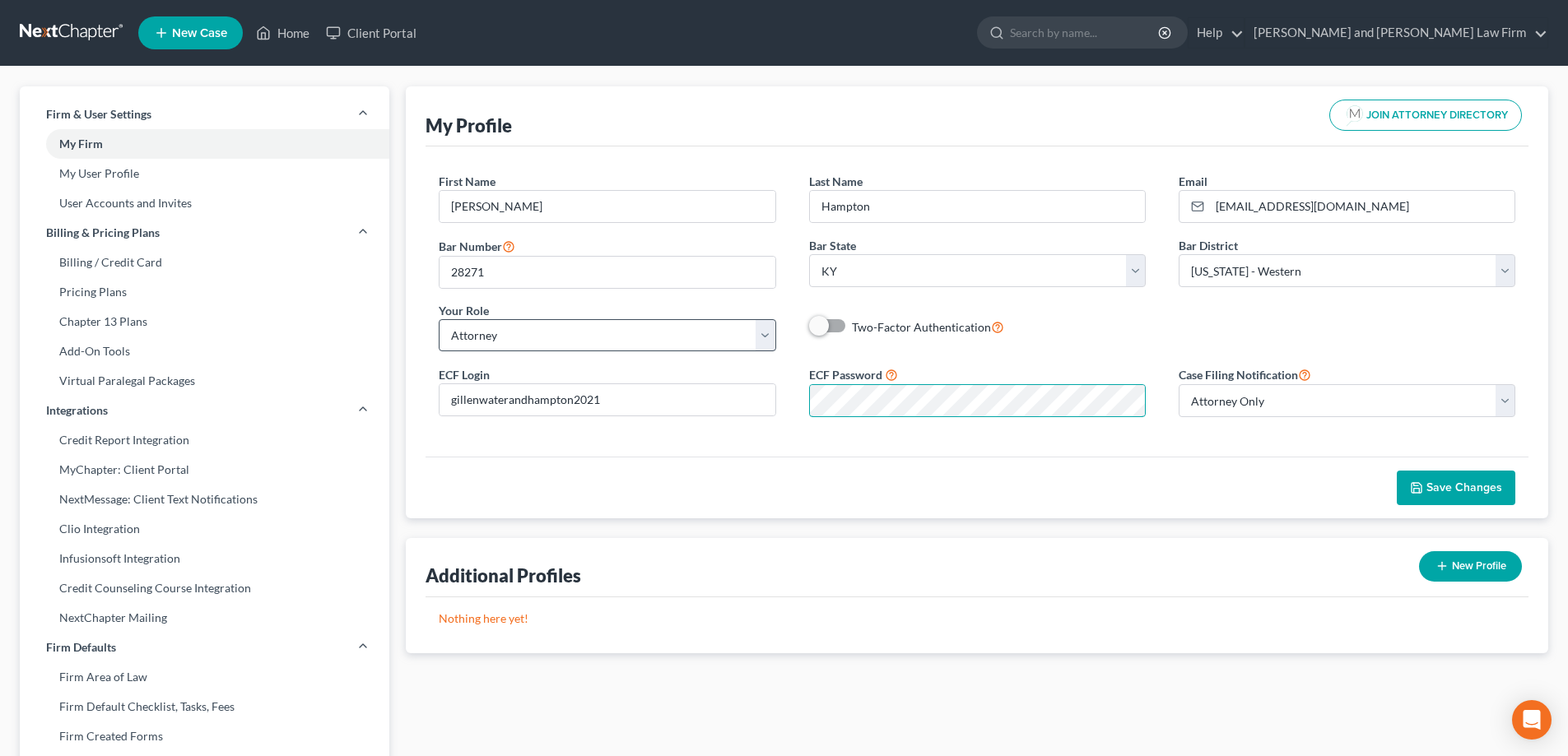
click at [641, 337] on form "First Name * Ronald Last Name * Hampton Email * ghlf@scrtc.com Bar Number 28271…" at bounding box center [976, 301] width 1077 height 257
click at [1437, 484] on span "Save Changes" at bounding box center [1464, 488] width 76 height 14
click at [320, 39] on link "Client Portal" at bounding box center [372, 32] width 107 height 29
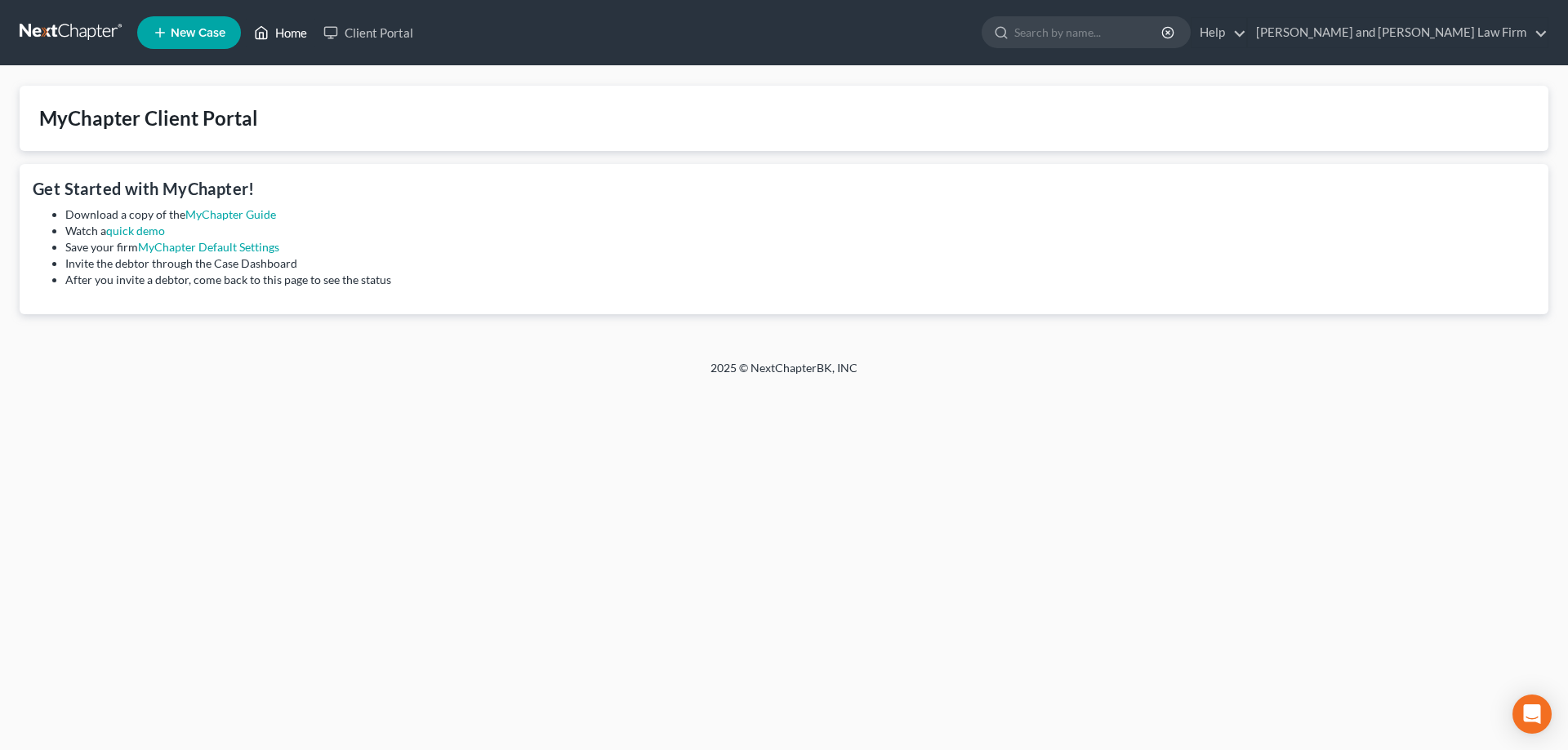
click at [299, 39] on link "Home" at bounding box center [280, 32] width 70 height 29
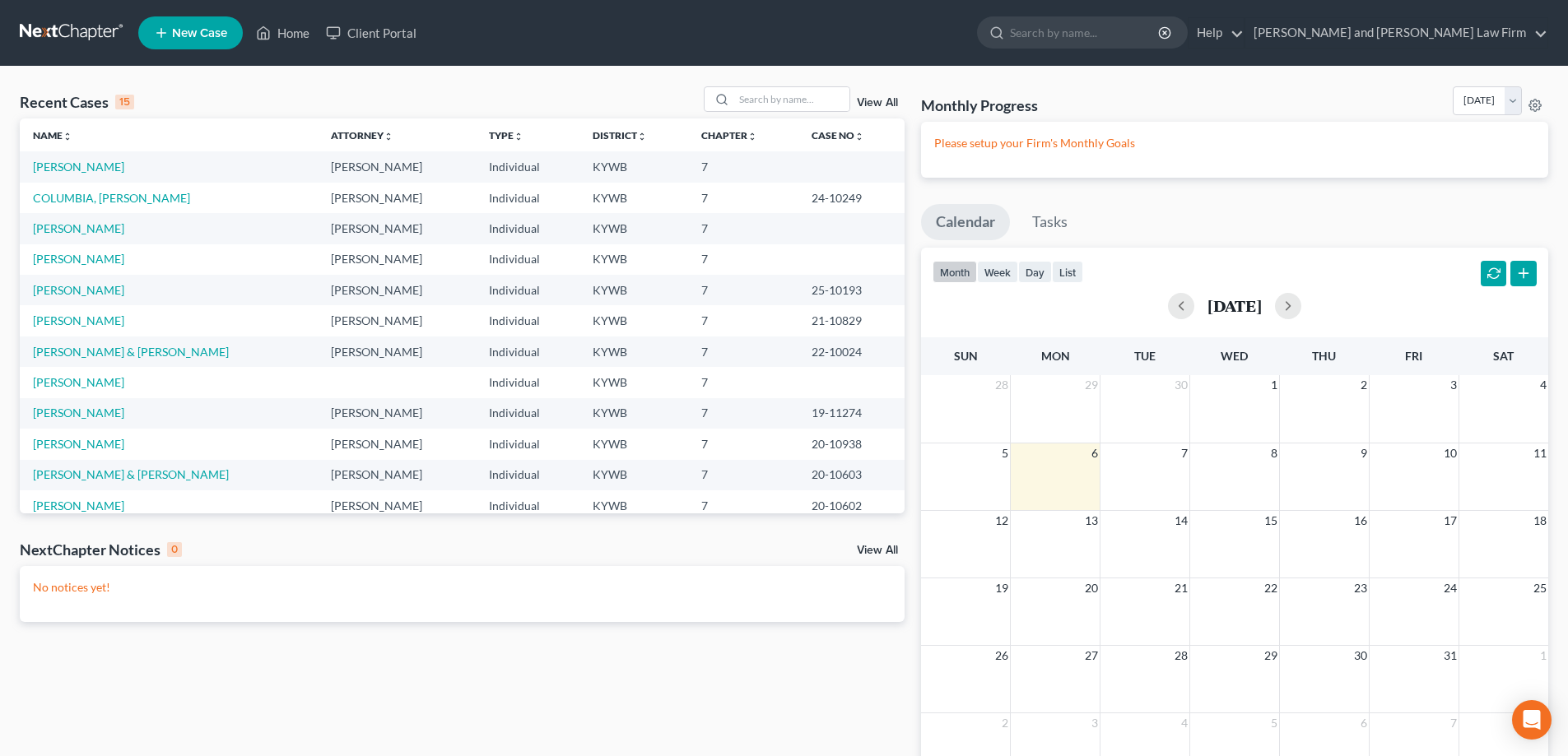
click at [73, 157] on td "PRIDDY, DANNY" at bounding box center [168, 167] width 298 height 30
click at [73, 161] on link "PRIDDY, DANNY" at bounding box center [78, 167] width 92 height 14
select select "10"
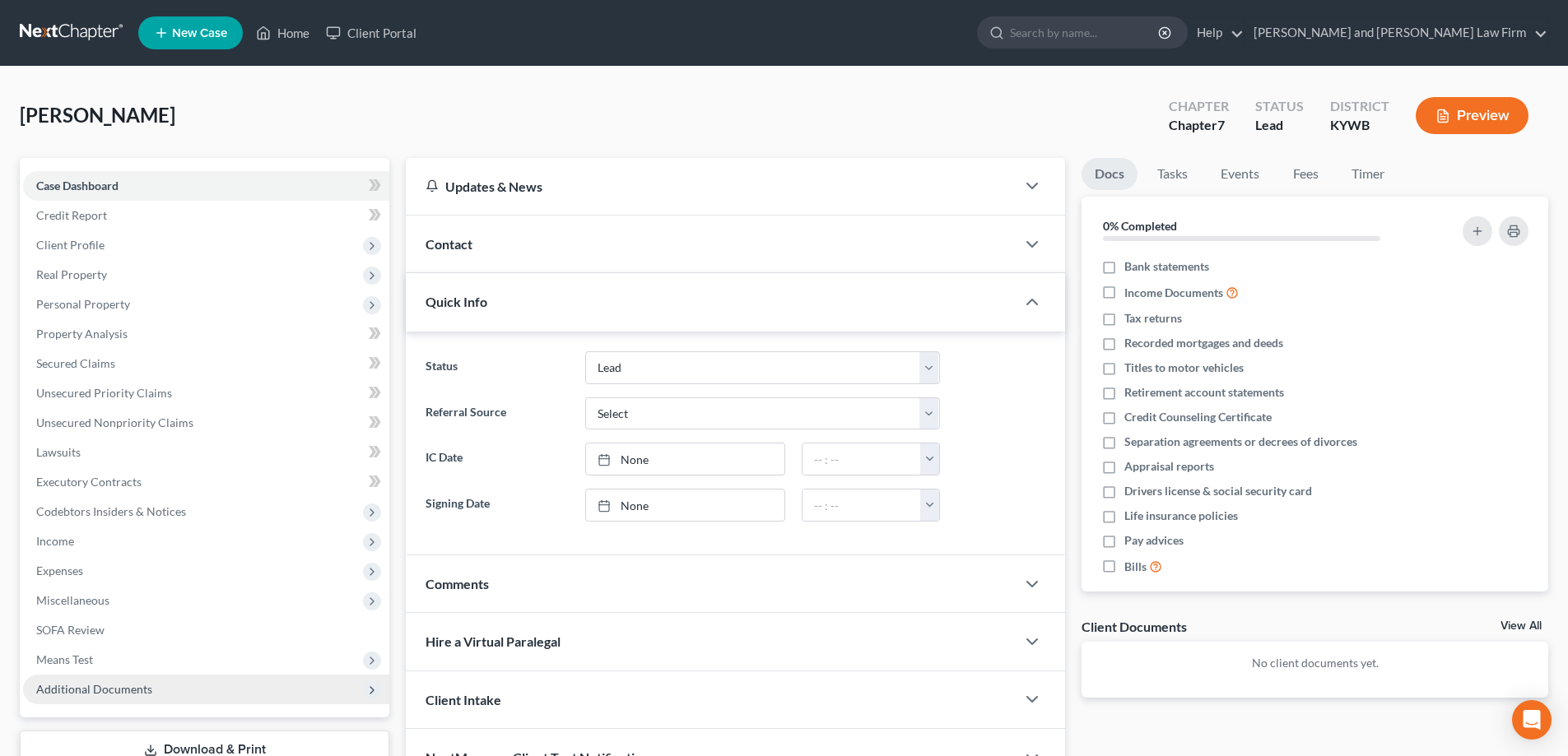
scroll to position [118, 0]
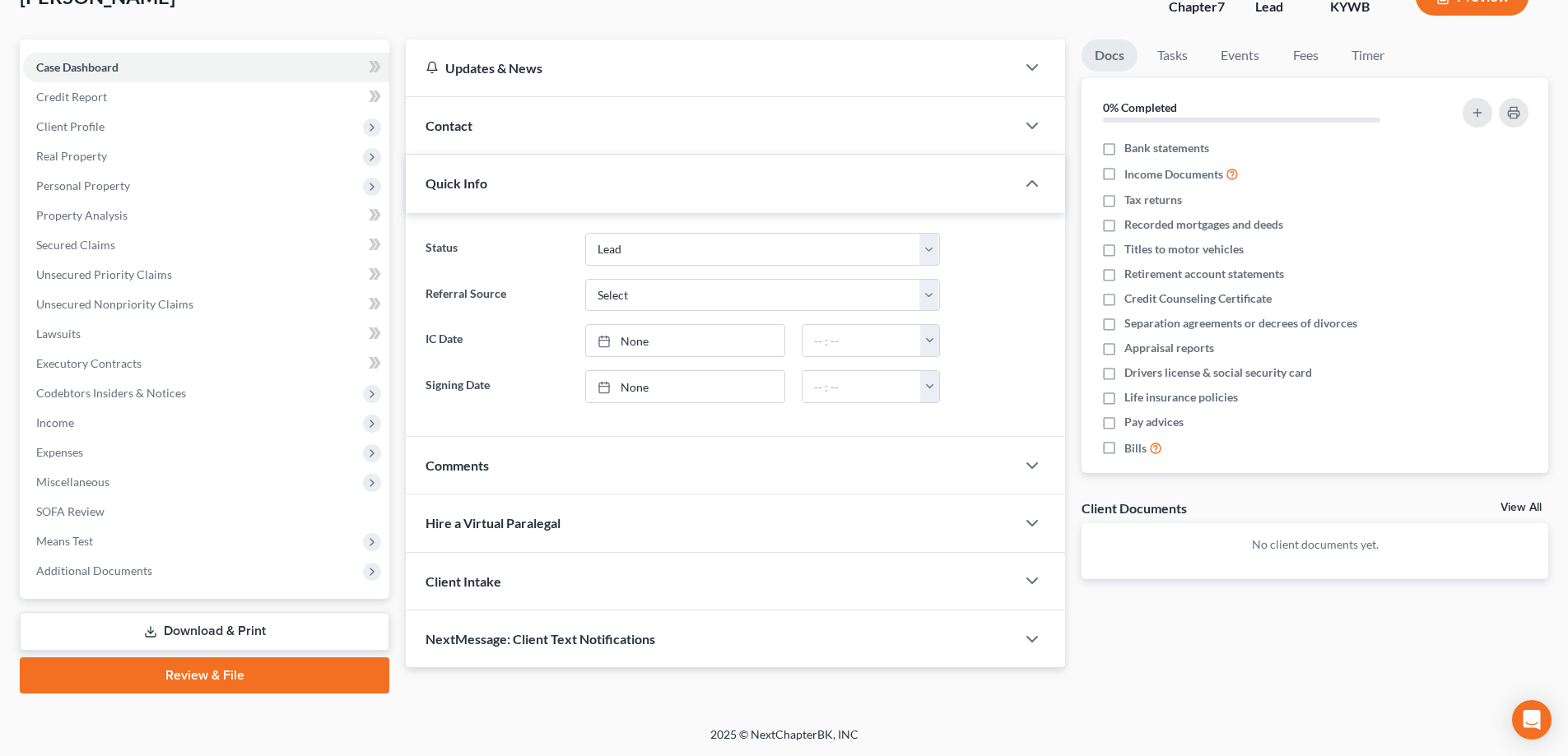
click at [172, 678] on link "Review & File" at bounding box center [204, 675] width 370 height 37
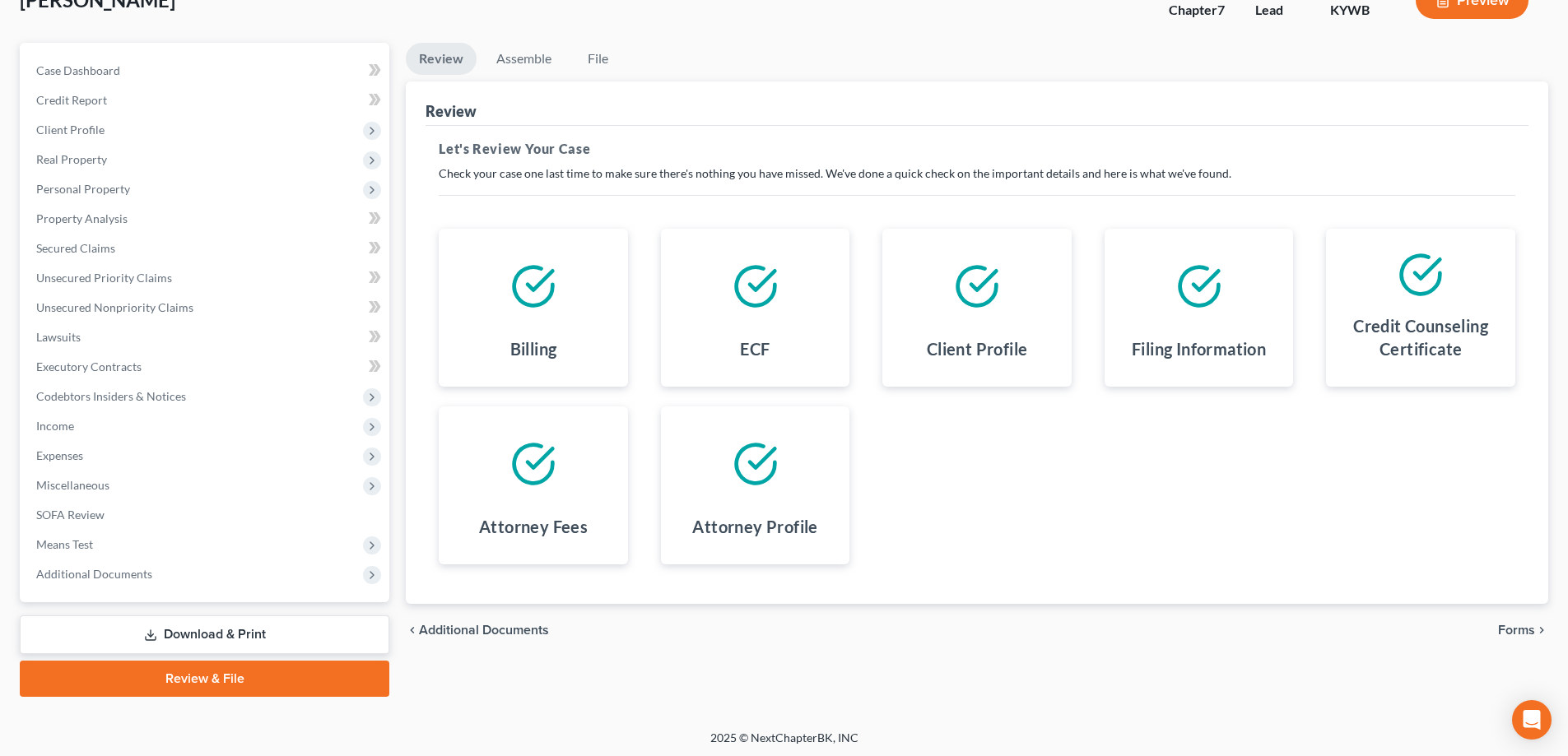
scroll to position [118, 0]
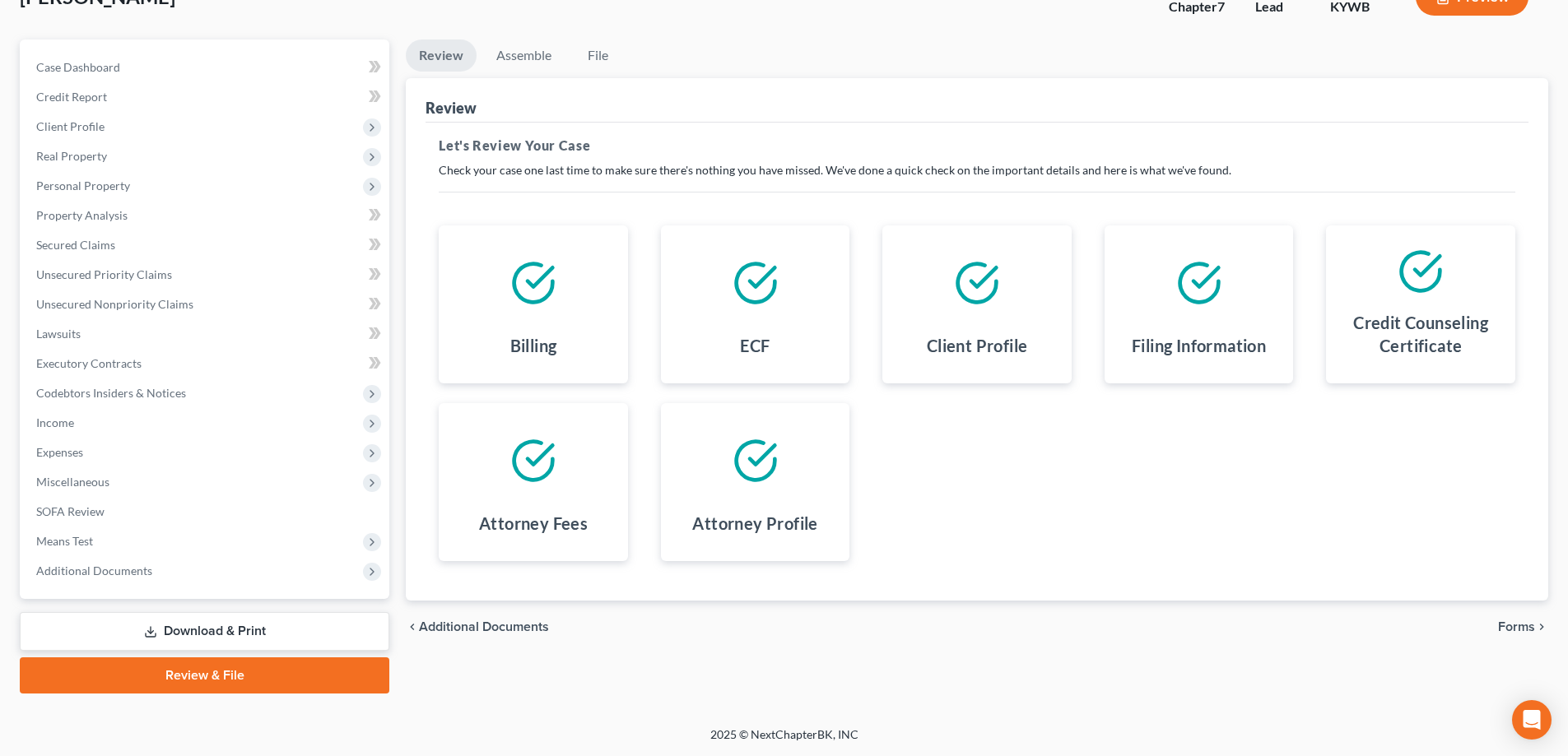
click at [1507, 626] on span "Forms" at bounding box center [1517, 627] width 37 height 13
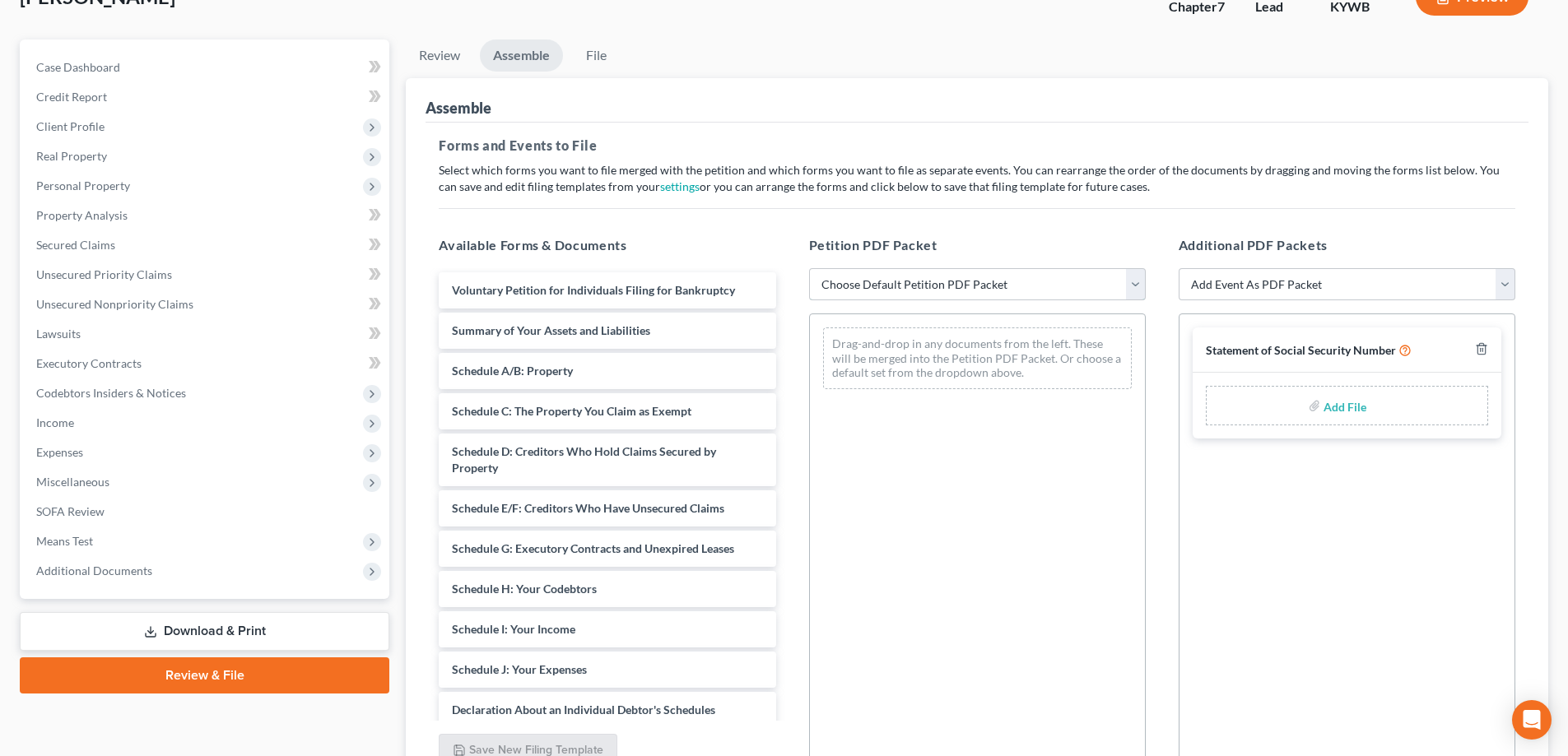
click at [934, 290] on select "Choose Default Petition PDF Packet Emergency Filing (Voluntary Petition and Cre…" at bounding box center [977, 284] width 337 height 33
select select "4"
click at [809, 268] on select "Choose Default Petition PDF Packet Emergency Filing (Voluntary Petition and Cre…" at bounding box center [977, 284] width 337 height 33
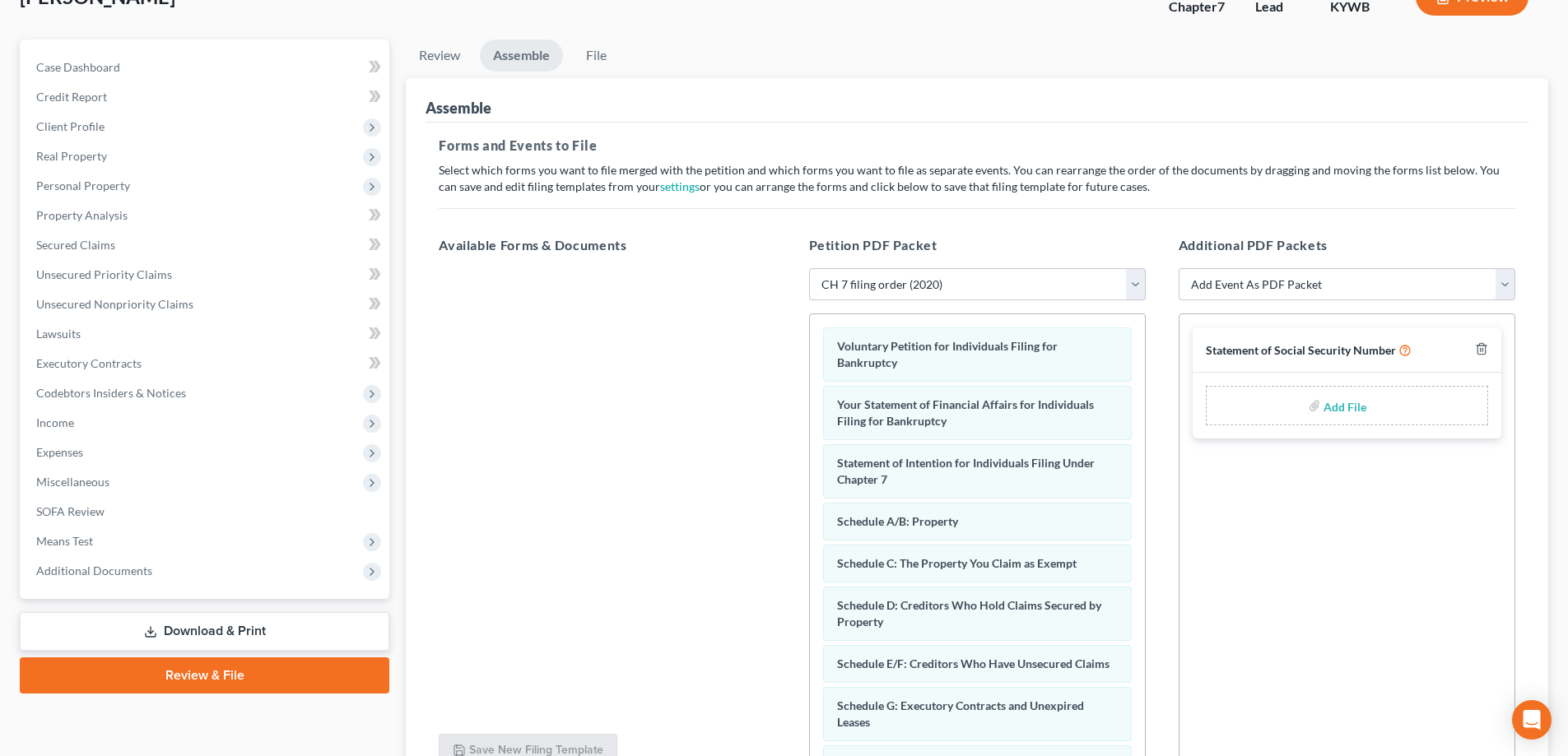
click at [1360, 410] on input "file" at bounding box center [1343, 405] width 39 height 29
type input "C:\fakepath\Social Security Form.pdf"
click at [1283, 297] on select "Add Event As PDF Packet Amended Answer Amended Complaint Amended List of Credit…" at bounding box center [1347, 284] width 337 height 33
click at [1327, 136] on h5 "Forms and Events to File" at bounding box center [976, 145] width 1077 height 20
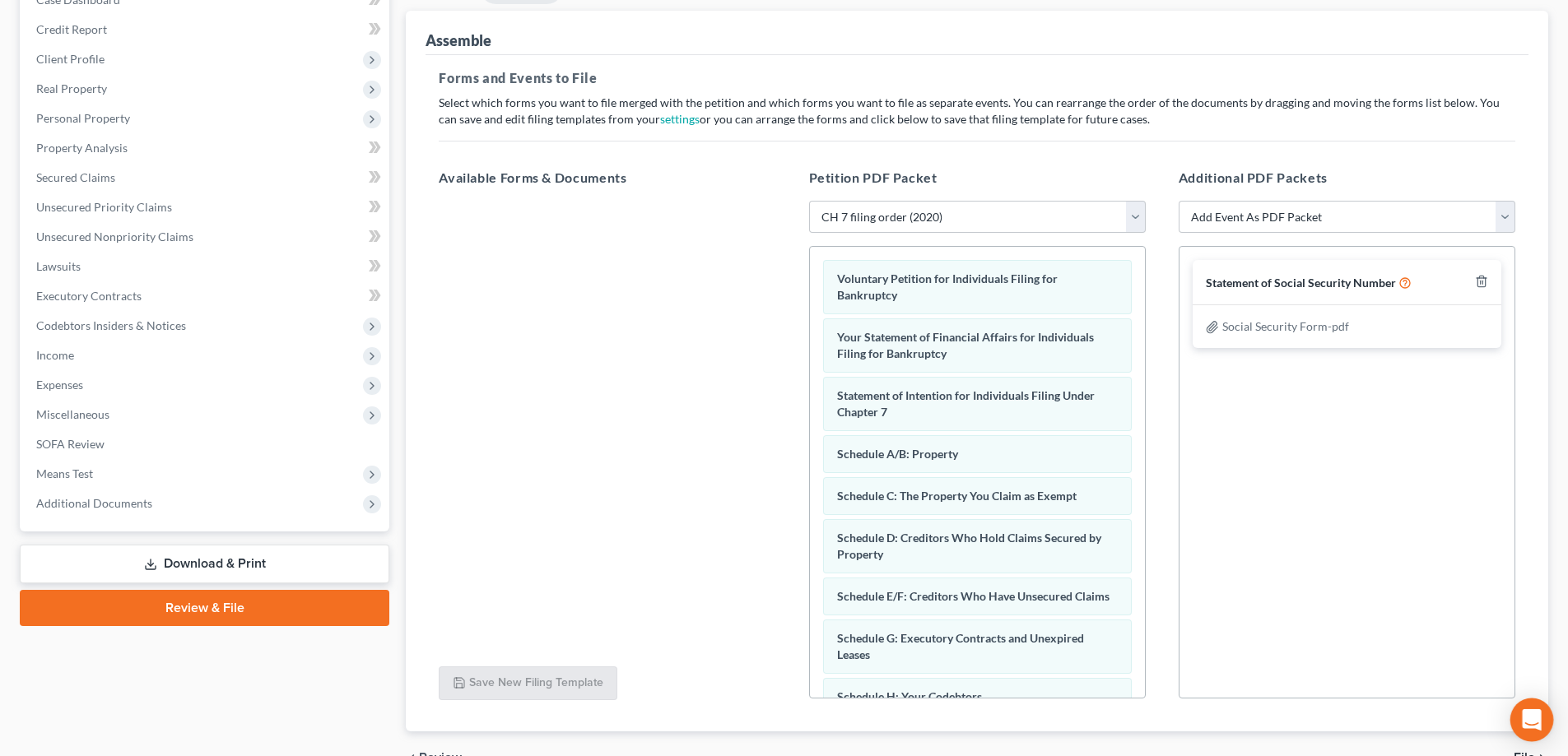
scroll to position [276, 0]
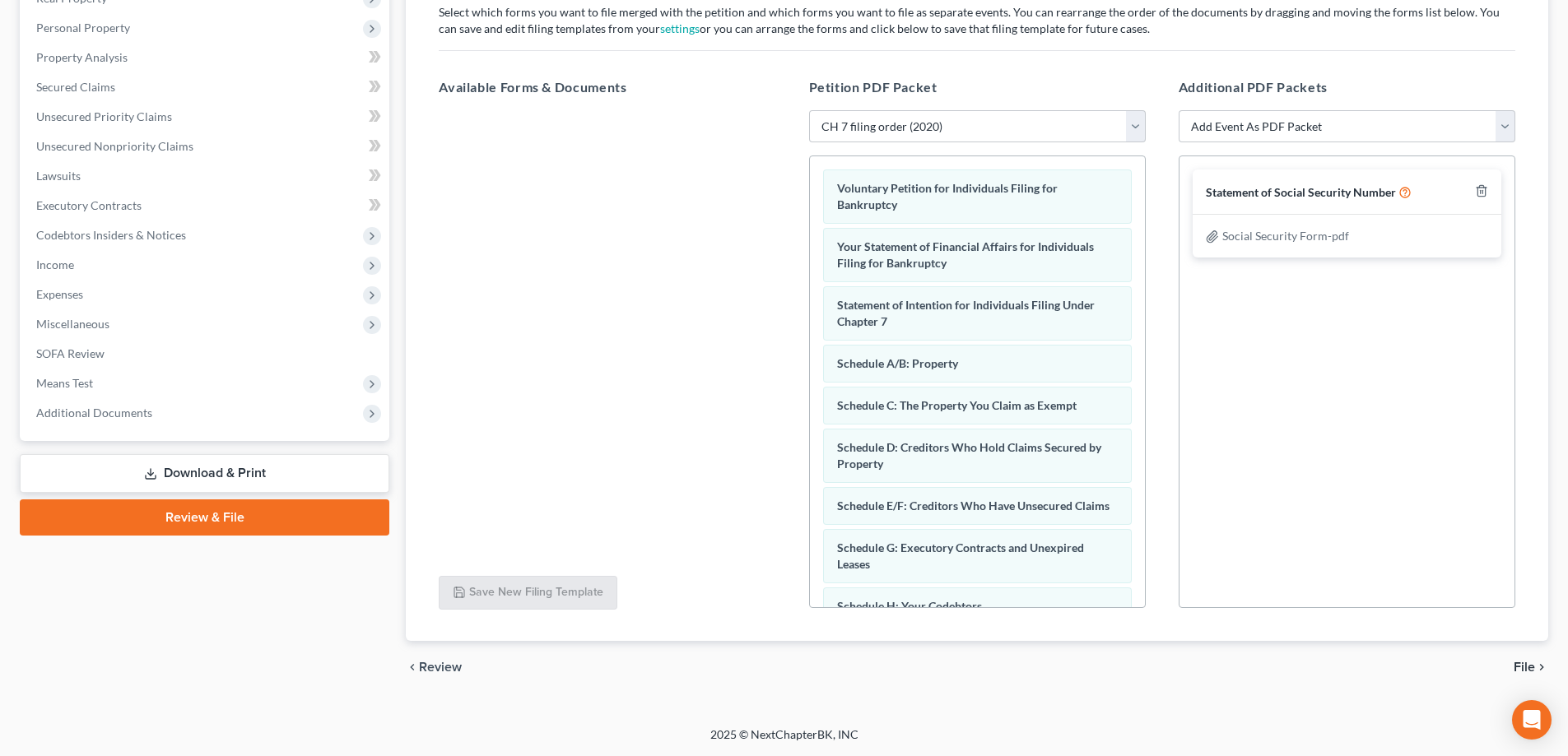
click at [1538, 671] on icon "chevron_right" at bounding box center [1541, 667] width 13 height 13
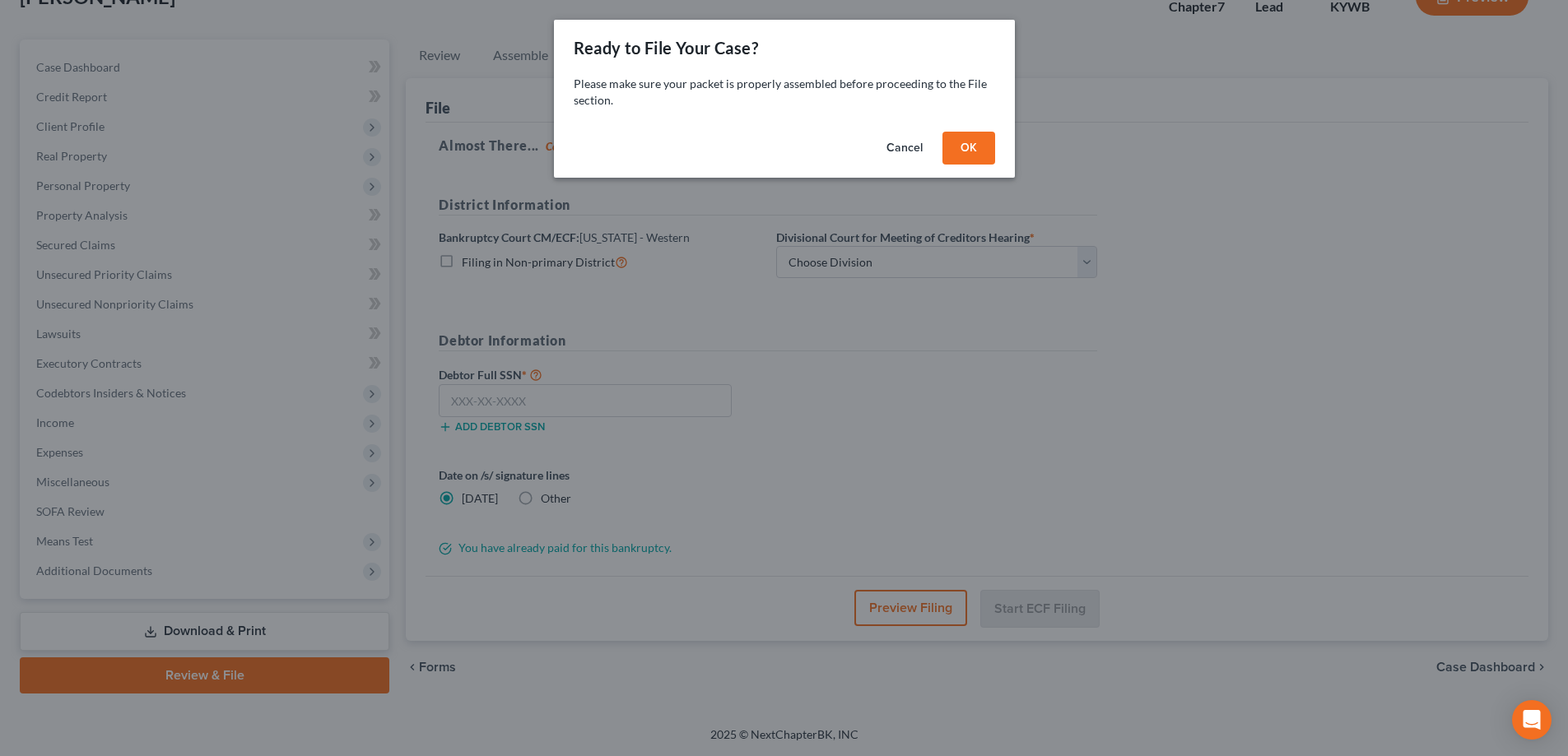
scroll to position [118, 0]
drag, startPoint x: 973, startPoint y: 154, endPoint x: 959, endPoint y: 155, distance: 14.0
click at [973, 153] on button "OK" at bounding box center [974, 148] width 53 height 33
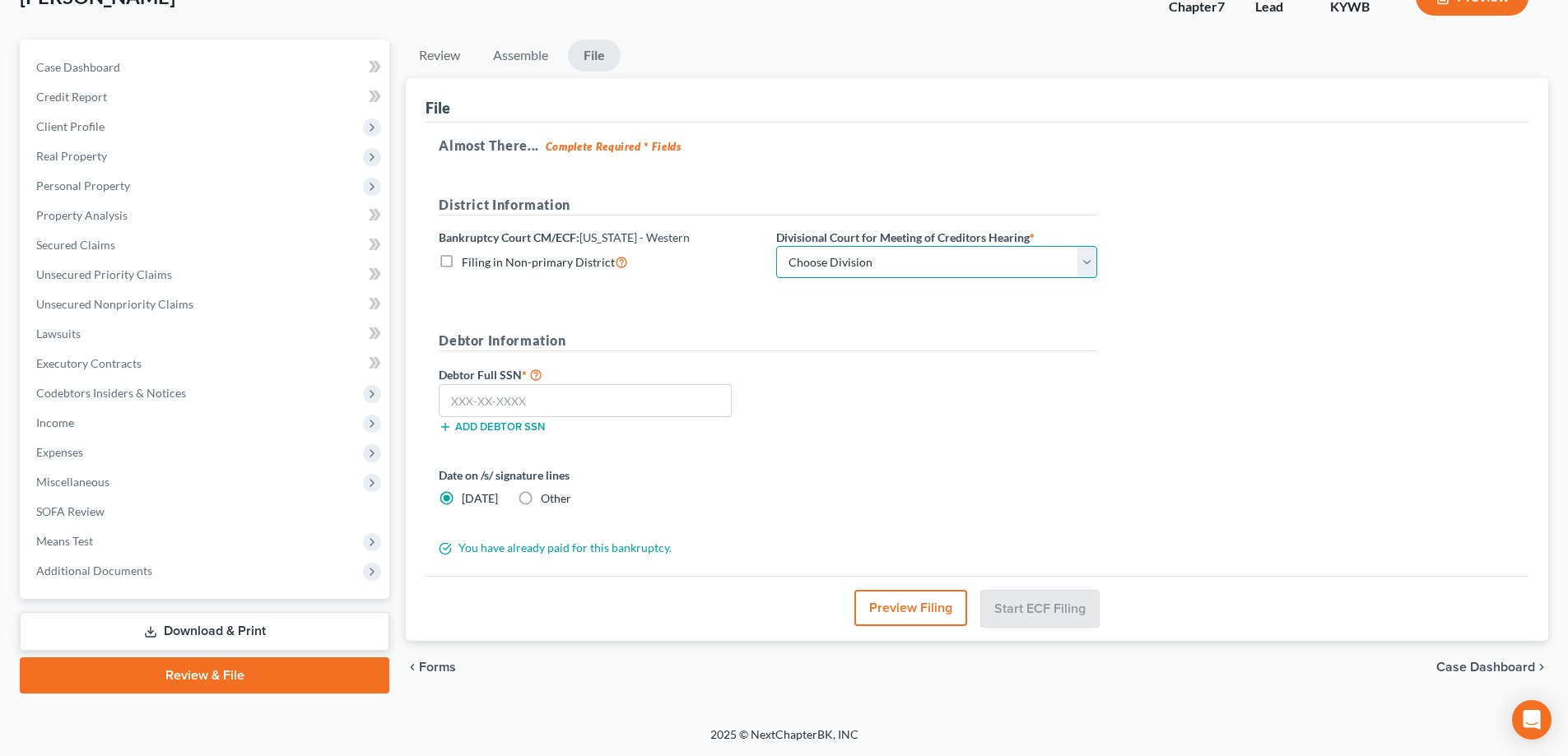
click at [915, 273] on select "Choose Division Bowling Green Louisville Owensboro Paducah" at bounding box center [936, 262] width 321 height 33
select select "0"
click at [776, 246] on select "Choose Division Bowling Green Louisville Owensboro Paducah" at bounding box center [936, 262] width 321 height 33
drag, startPoint x: 554, startPoint y: 396, endPoint x: 573, endPoint y: 387, distance: 21.0
click at [552, 394] on input "text" at bounding box center [584, 400] width 293 height 33
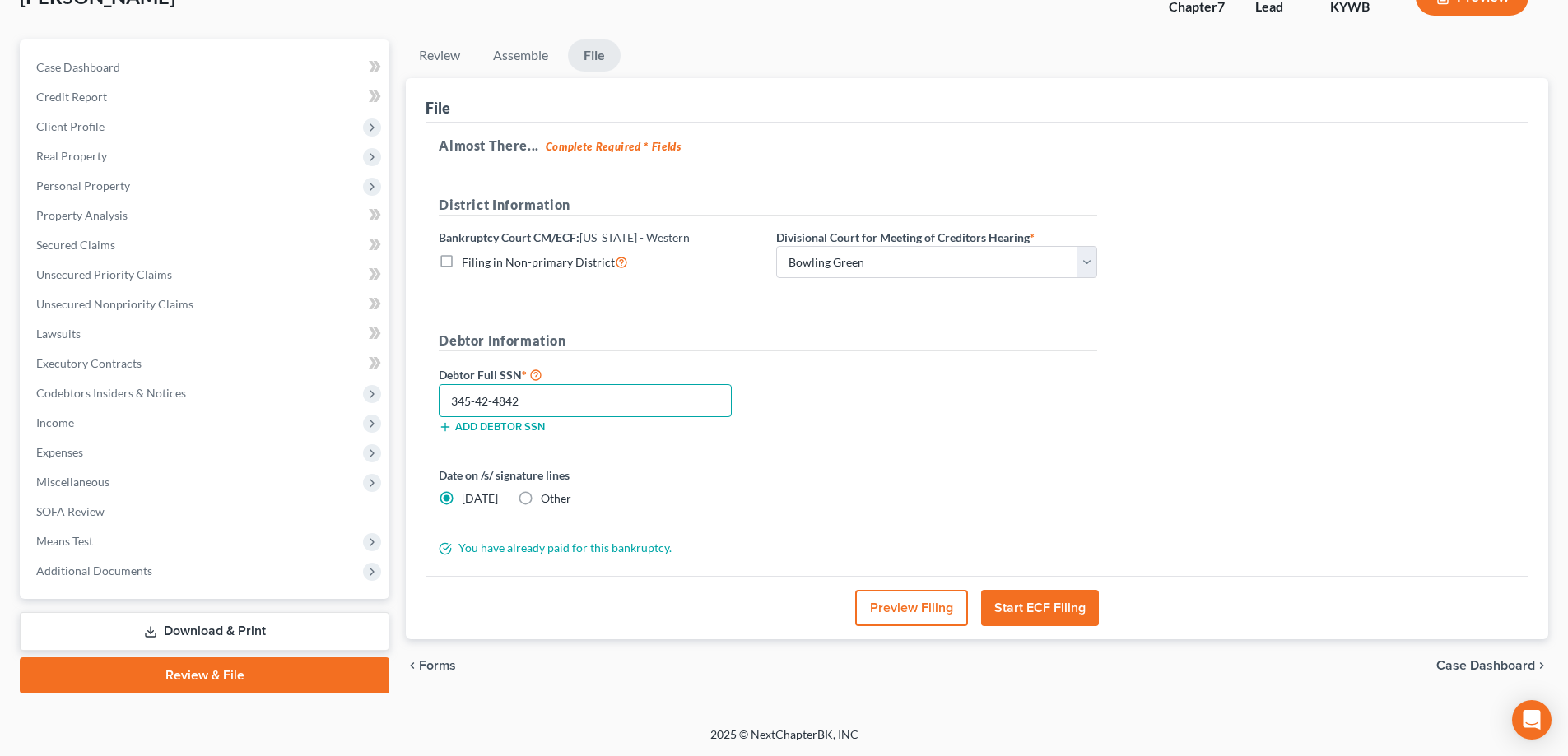
type input "345-42-4842"
click at [1054, 612] on button "Start ECF Filing" at bounding box center [1040, 607] width 118 height 37
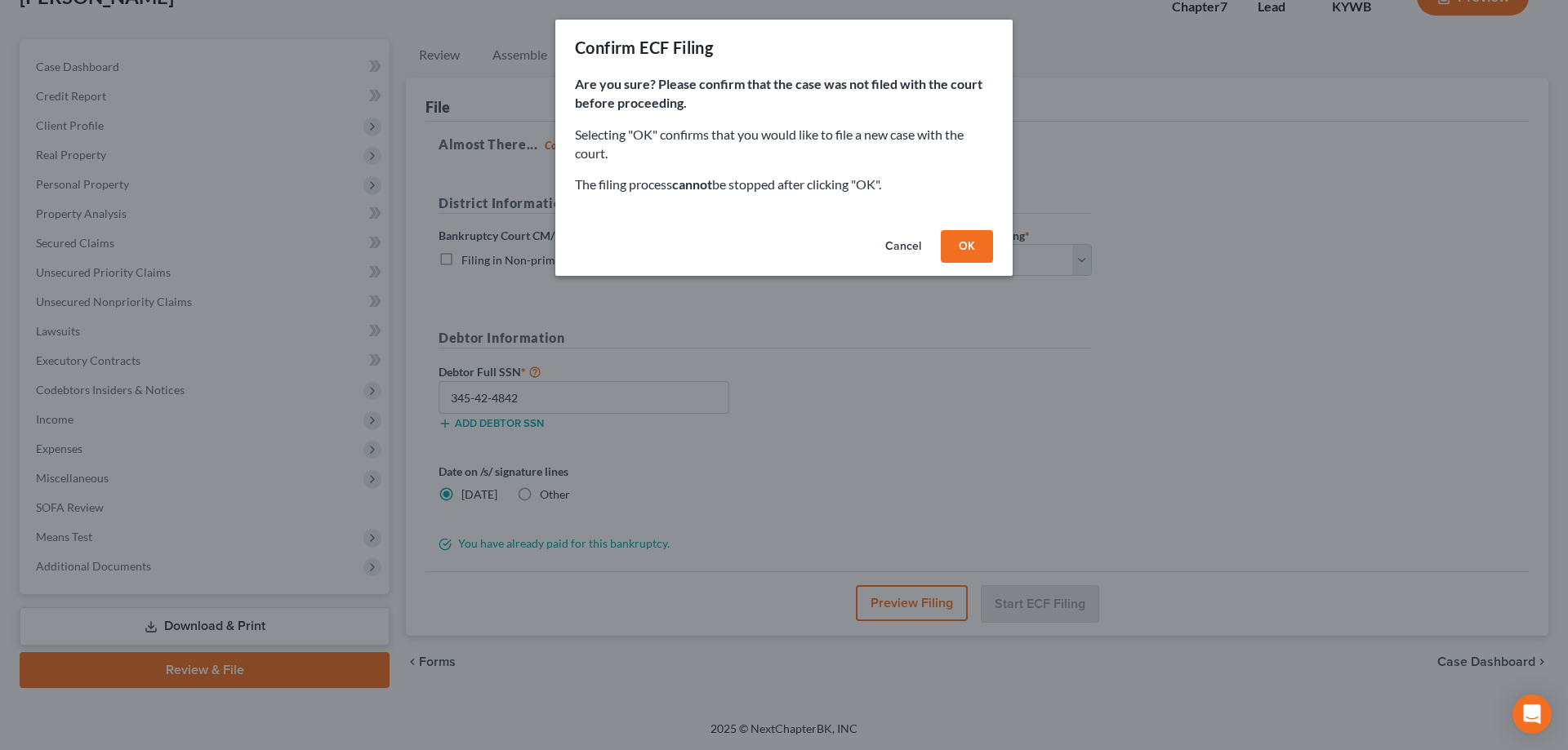
click at [946, 246] on button "OK" at bounding box center [966, 246] width 52 height 33
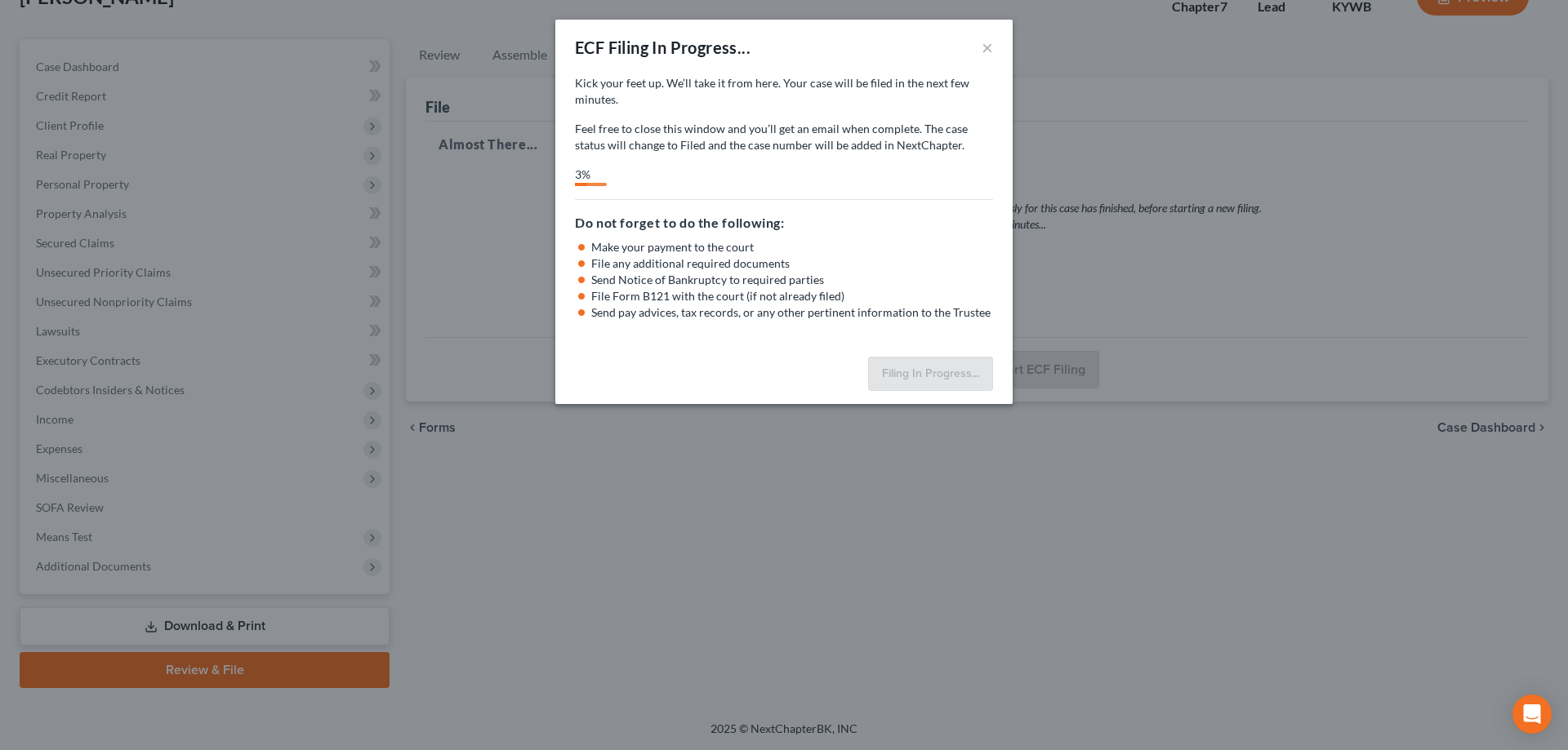
select select "0"
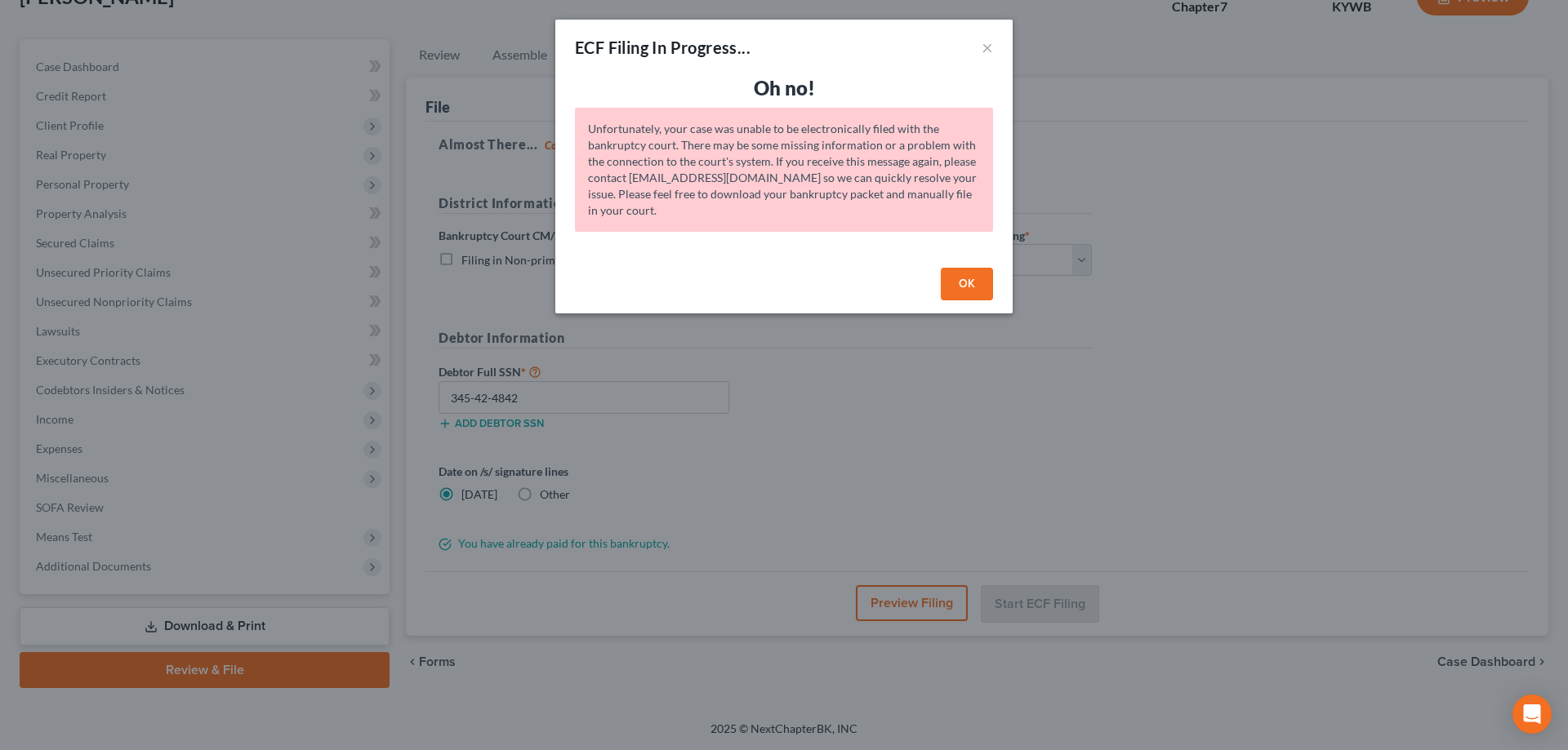
click at [963, 284] on button "OK" at bounding box center [966, 284] width 52 height 33
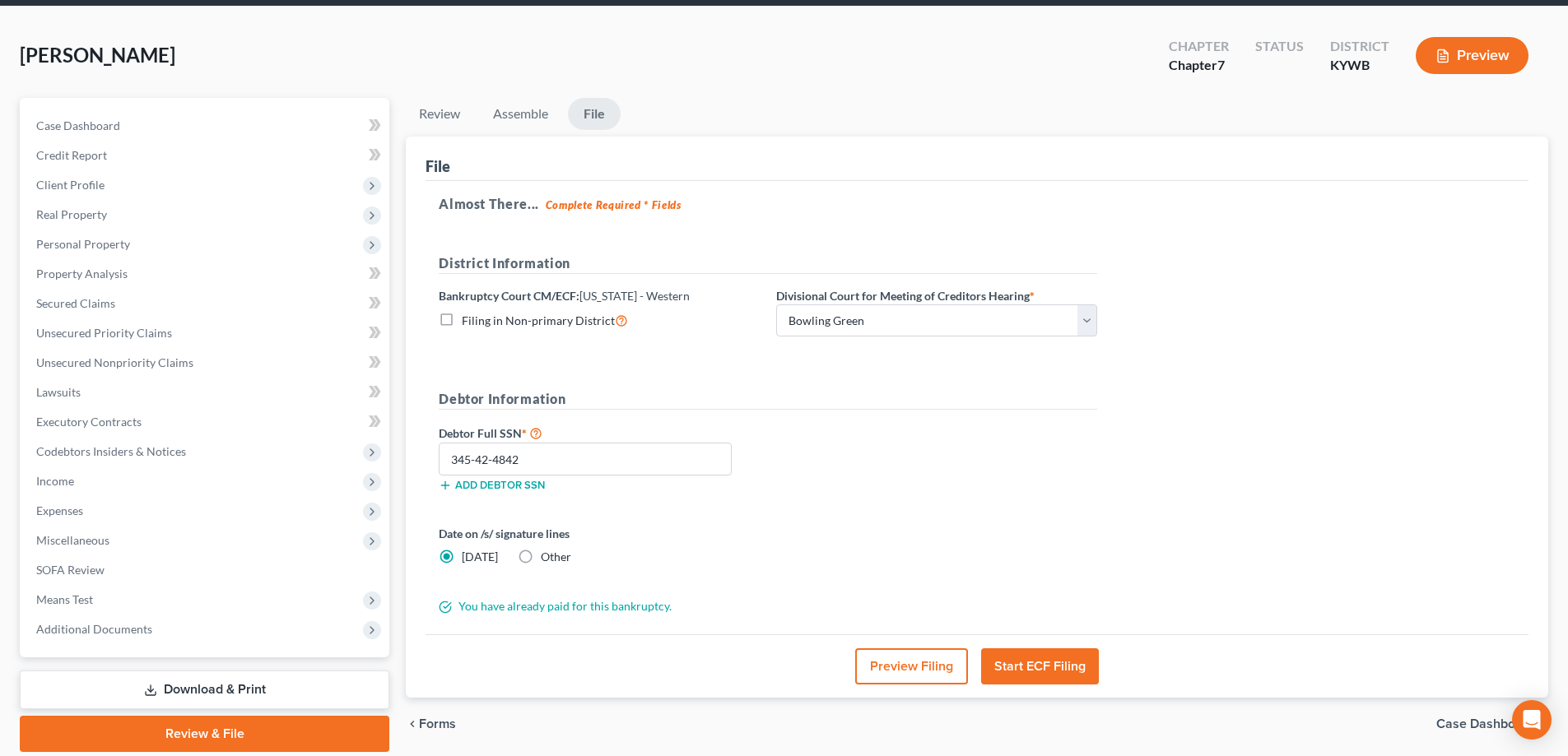
scroll to position [0, 0]
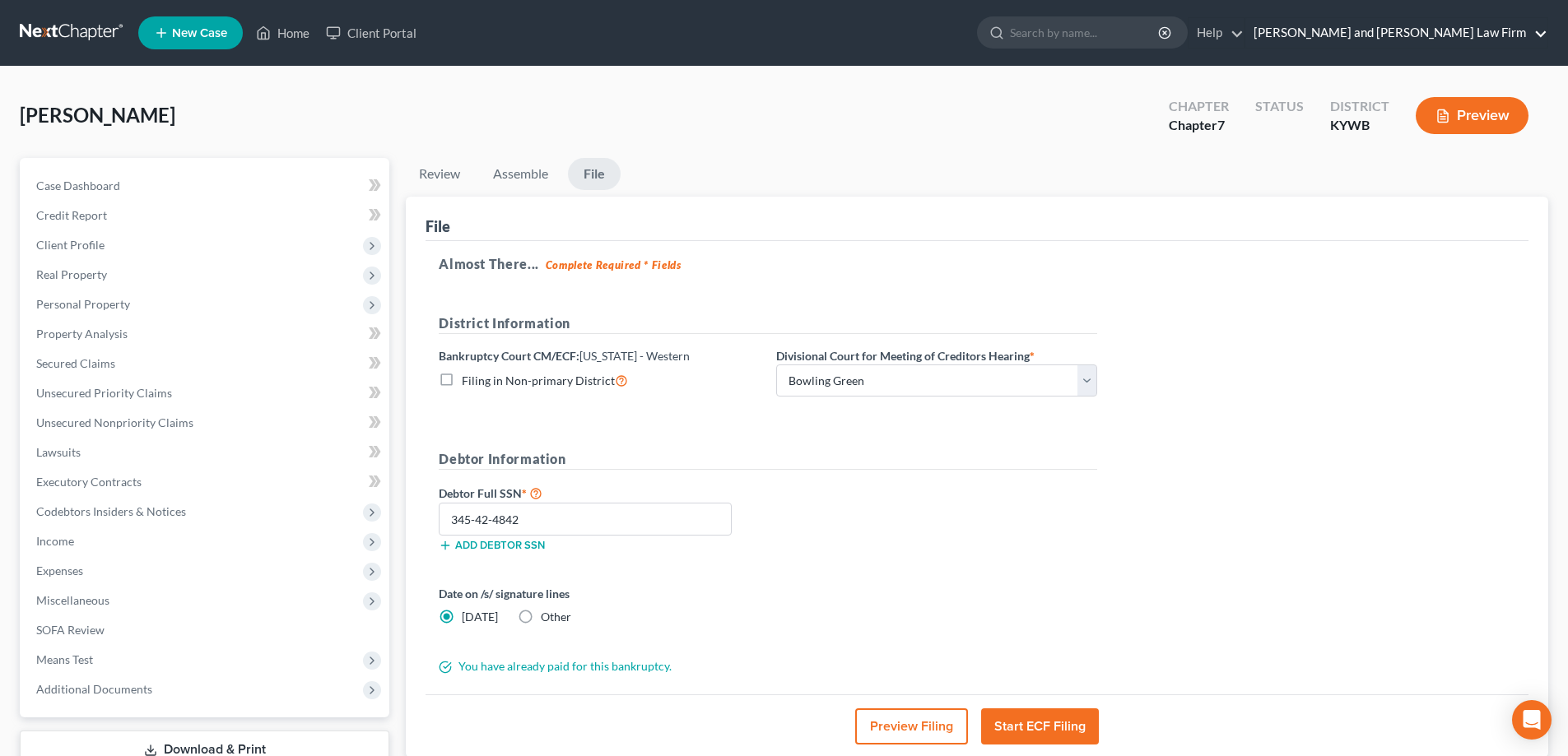
click at [1490, 44] on link "Gillenwater and Hampton Law Firm" at bounding box center [1396, 32] width 302 height 29
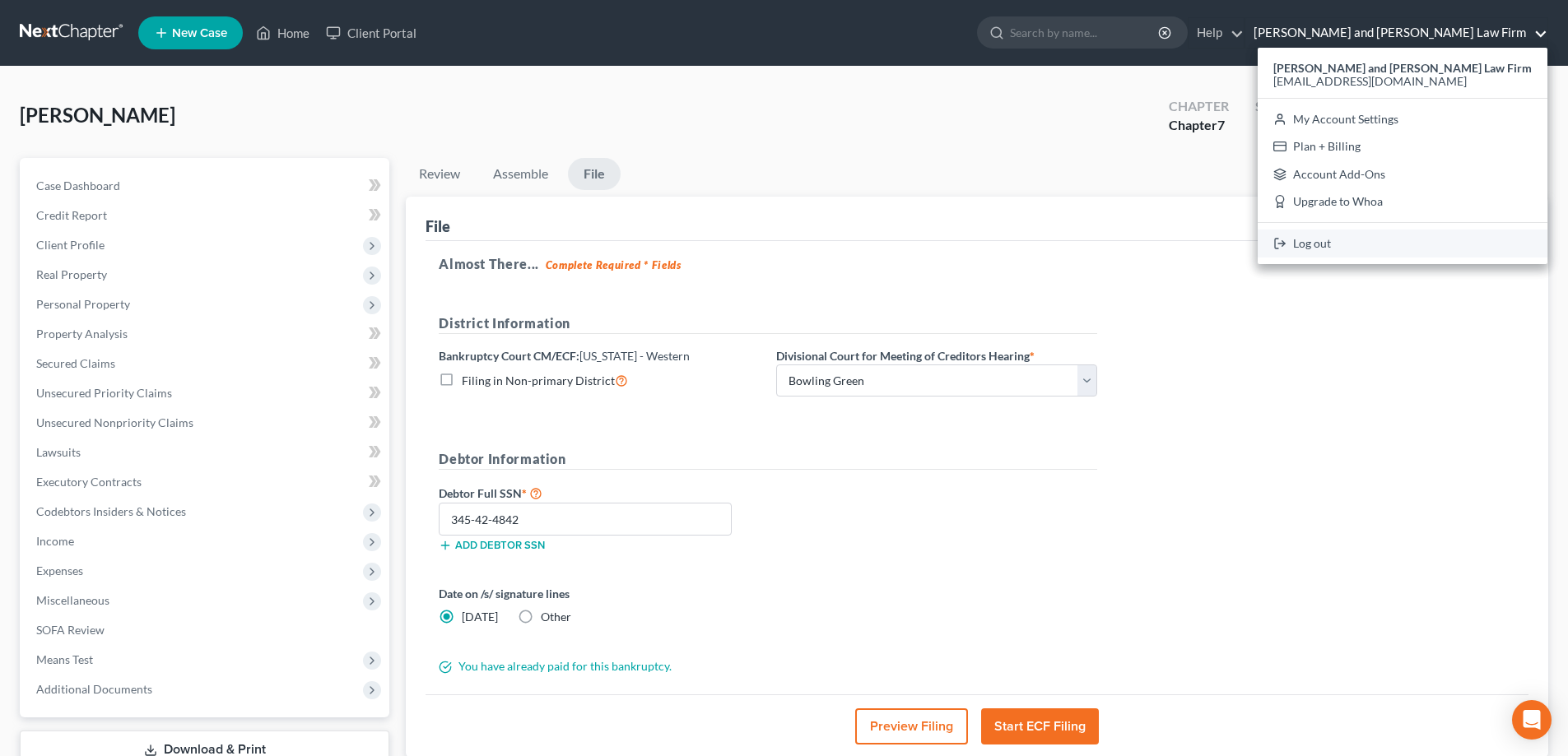
click at [1383, 249] on link "Log out" at bounding box center [1402, 243] width 290 height 28
